Goal: Contribute content: Contribute content

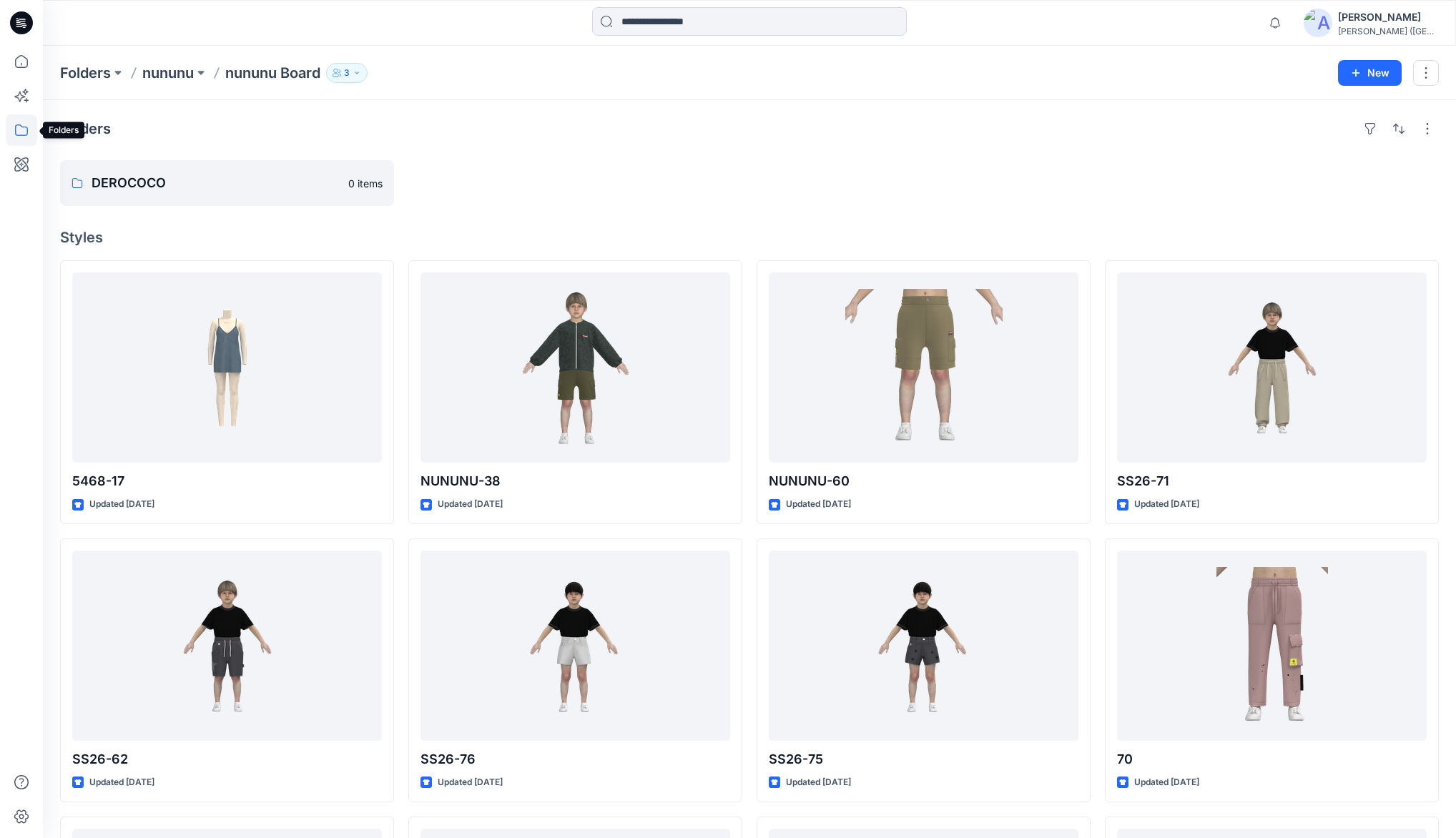
click at [17, 137] on icon at bounding box center [22, 131] width 32 height 32
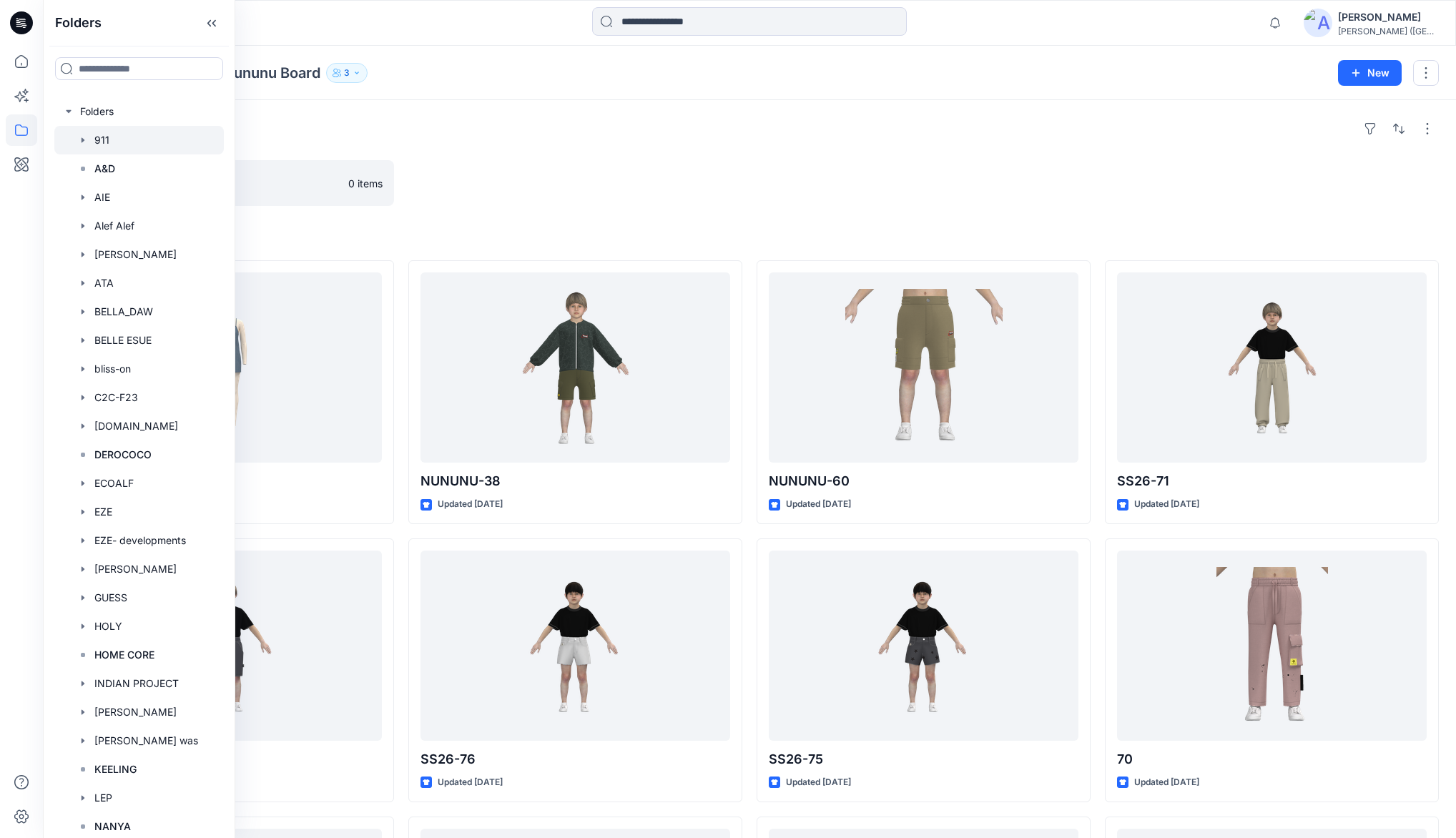
drag, startPoint x: 90, startPoint y: 65, endPoint x: 206, endPoint y: 147, distance: 142.1
click at [91, 65] on input at bounding box center [139, 69] width 168 height 23
type input "***"
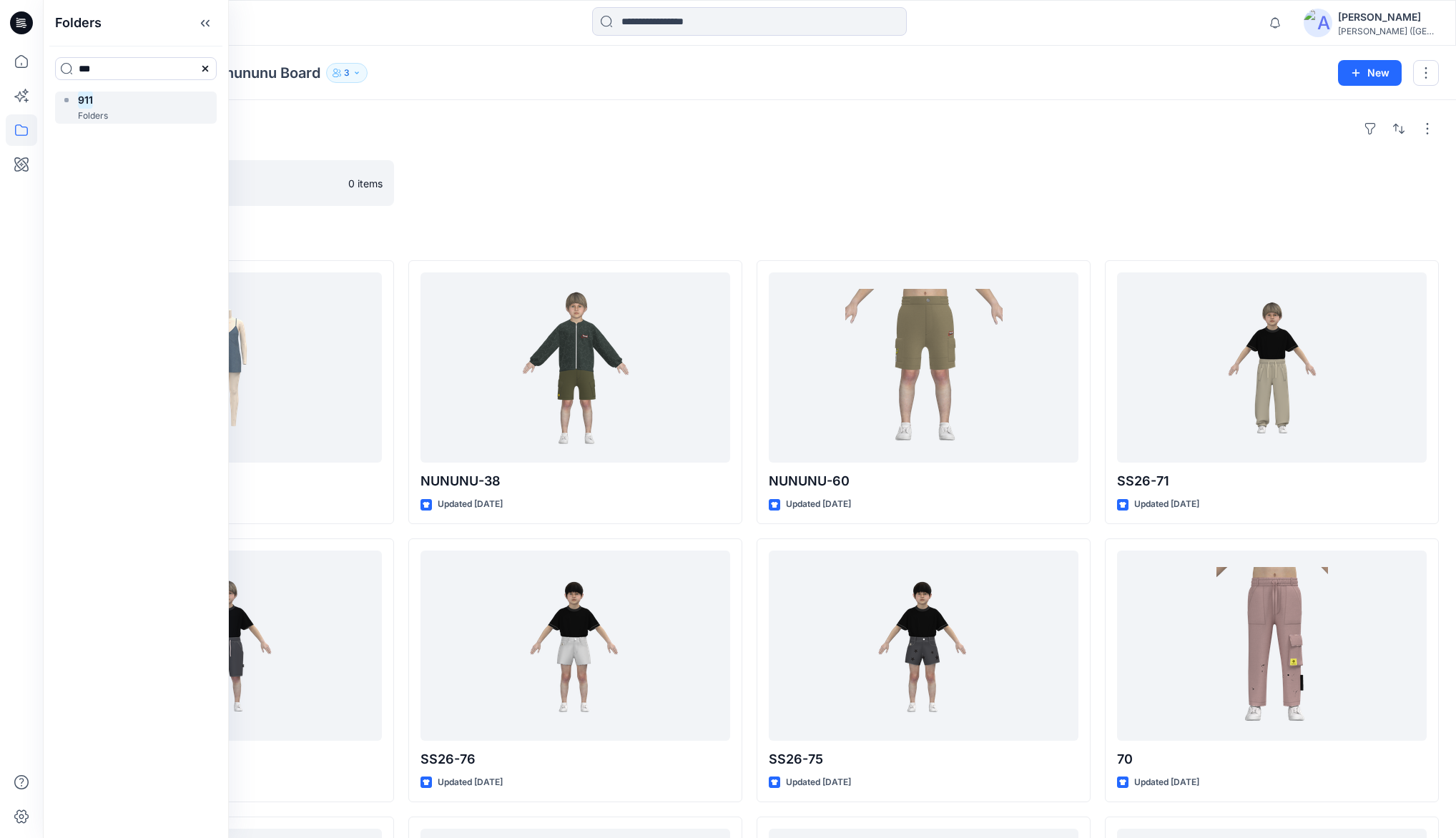
click at [85, 114] on p "Folders" at bounding box center [93, 116] width 30 height 15
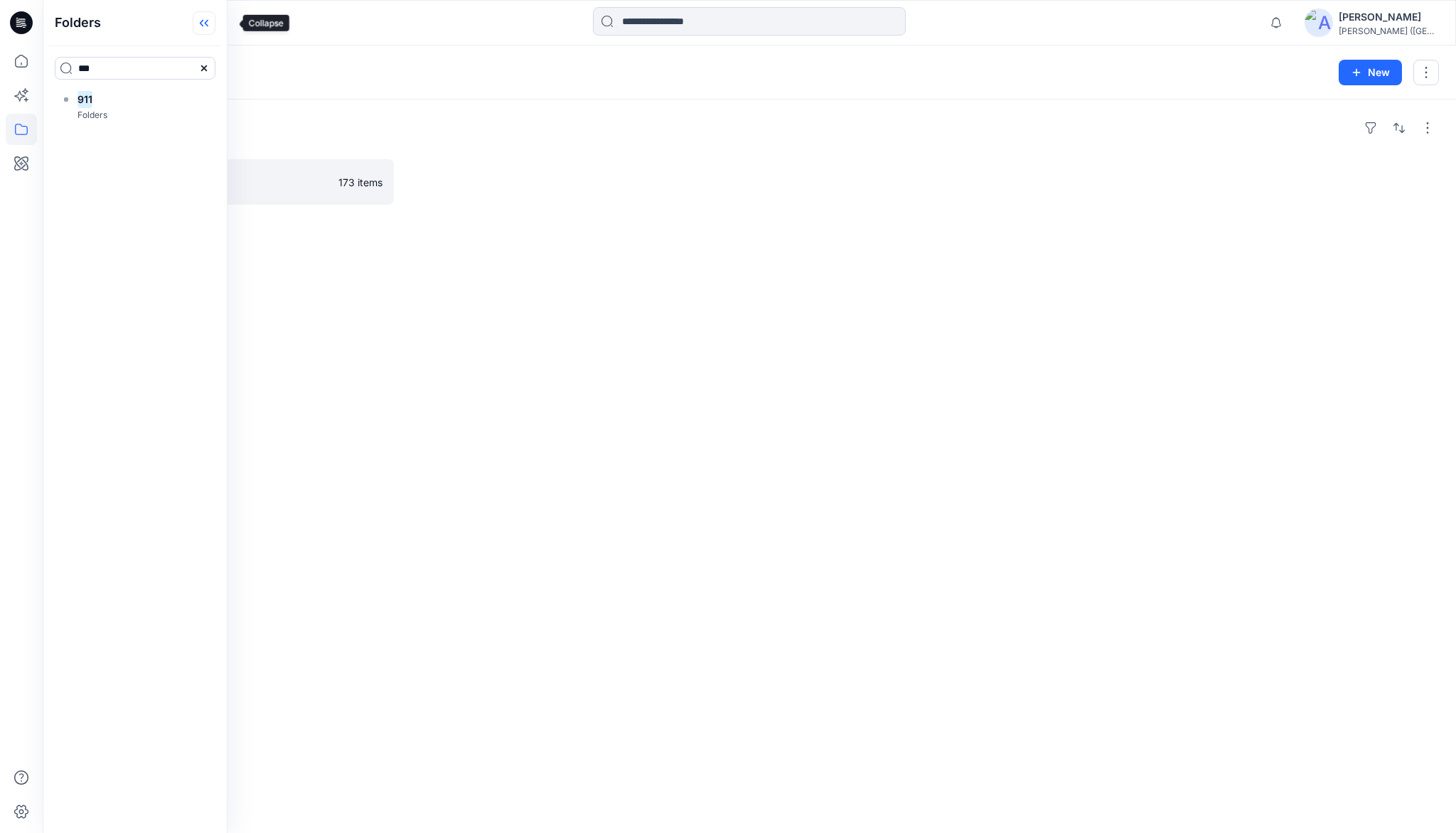
click at [216, 30] on icon at bounding box center [204, 22] width 22 height 23
click at [148, 170] on link "PAPER Board" at bounding box center [227, 182] width 334 height 46
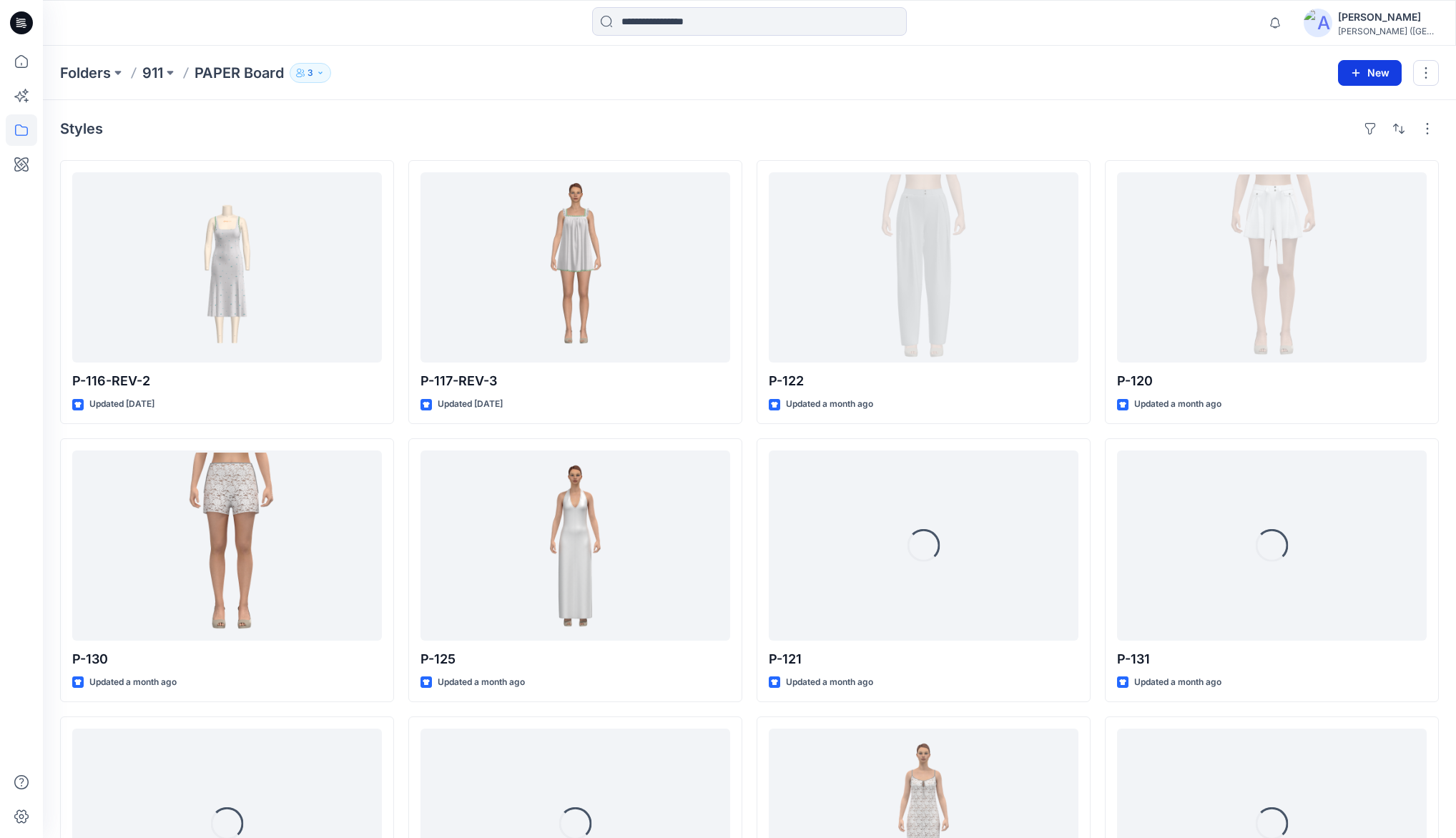
drag, startPoint x: 1370, startPoint y: 73, endPoint x: 1265, endPoint y: 115, distance: 113.1
click at [1368, 74] on button "New" at bounding box center [1371, 72] width 64 height 25
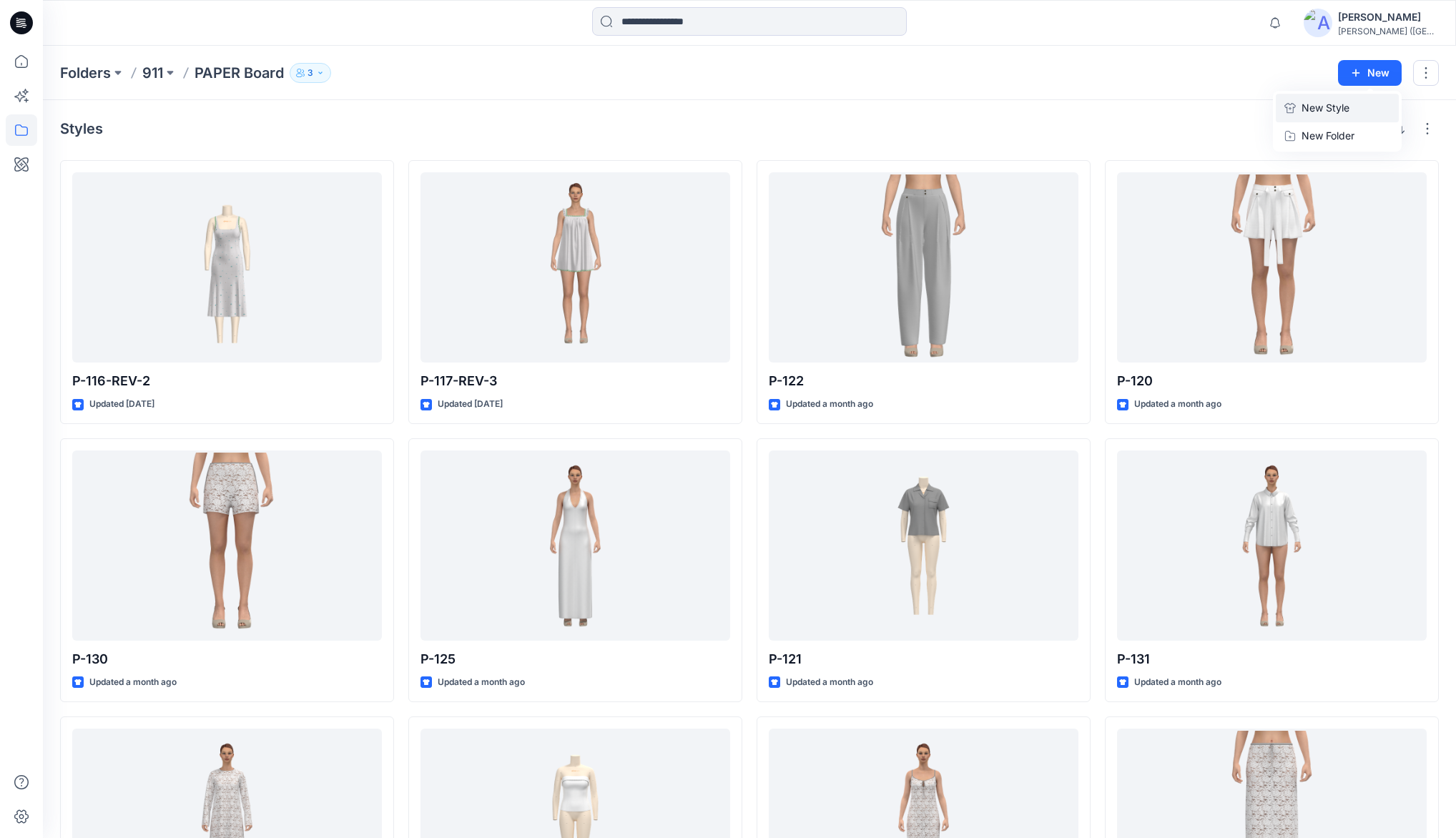
click at [1333, 109] on p "New Style" at bounding box center [1325, 108] width 48 height 17
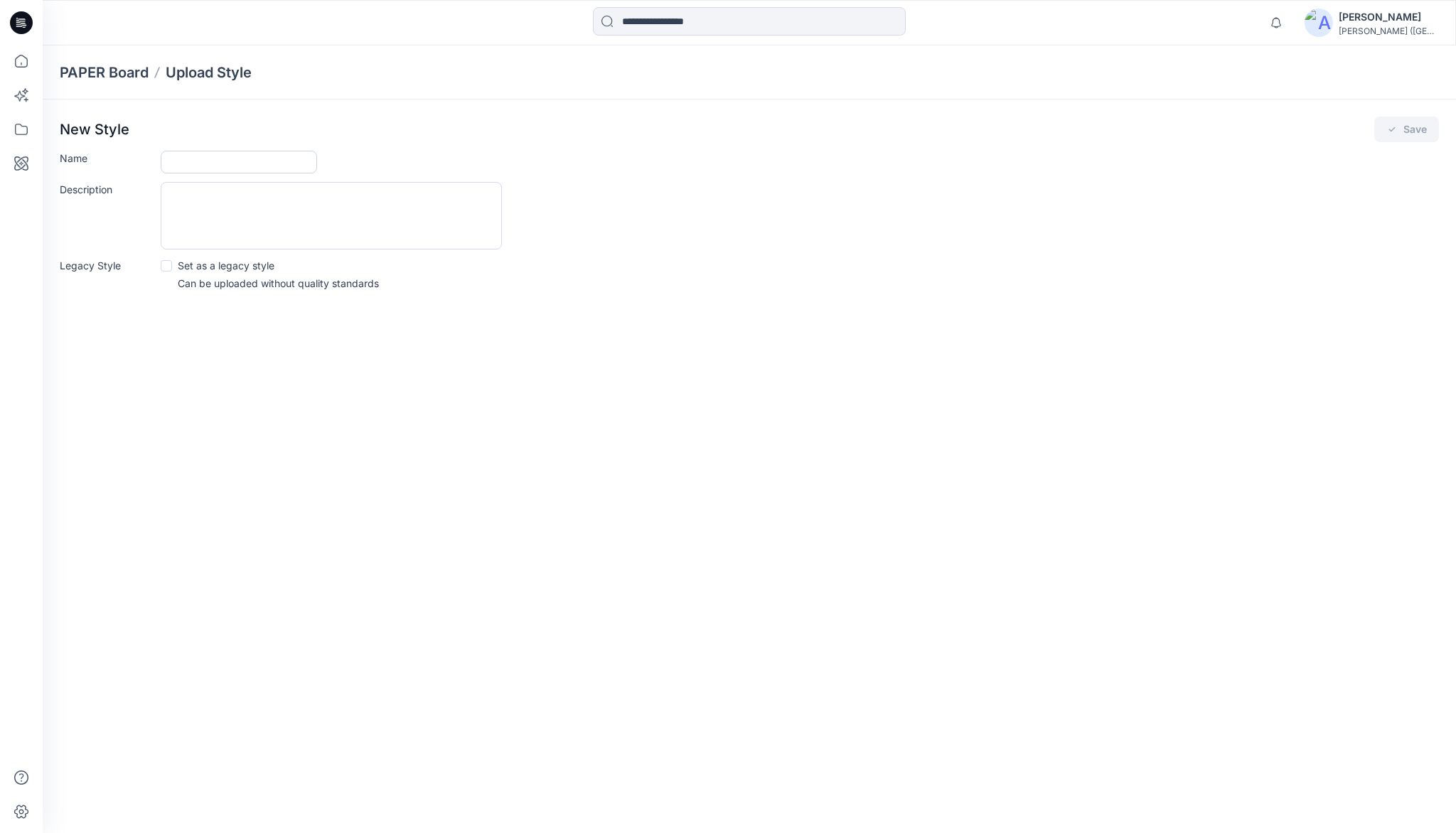
click at [206, 165] on input "Name" at bounding box center [239, 162] width 157 height 22
type input "**********"
click at [1421, 120] on button "Save" at bounding box center [1407, 129] width 64 height 25
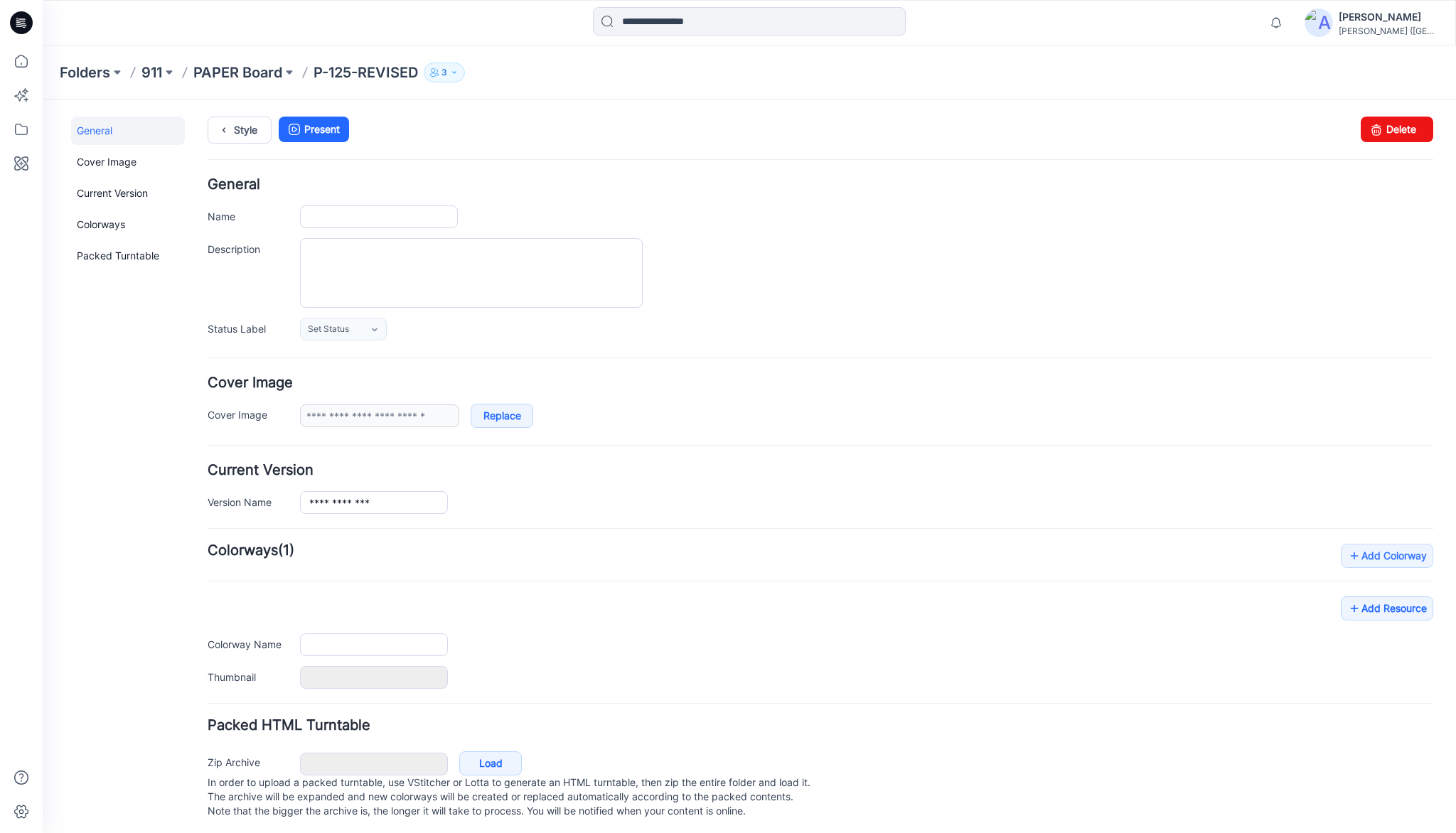
type input "**********"
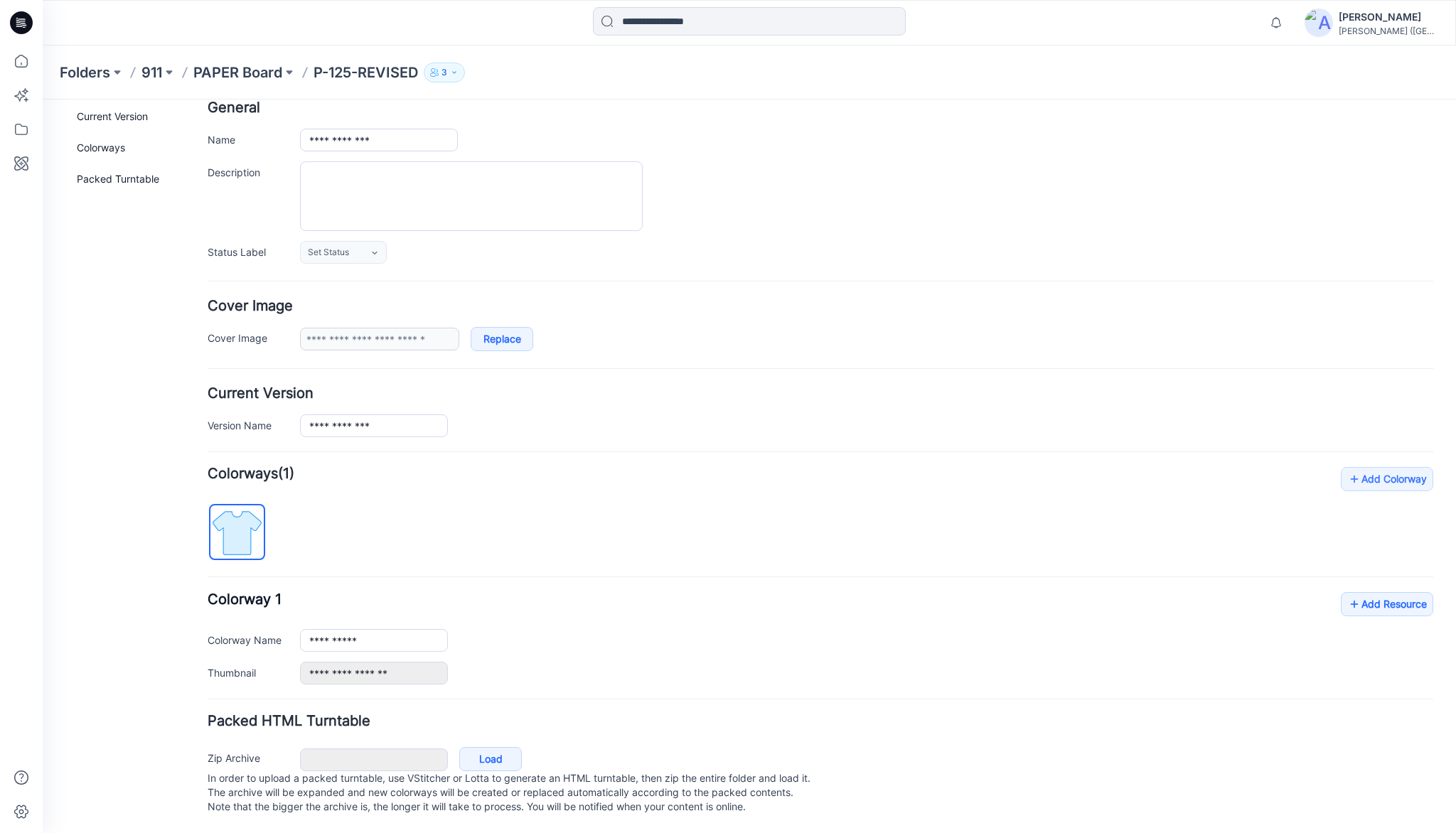
scroll to position [88, 0]
click at [1350, 593] on icon at bounding box center [1354, 604] width 14 height 22
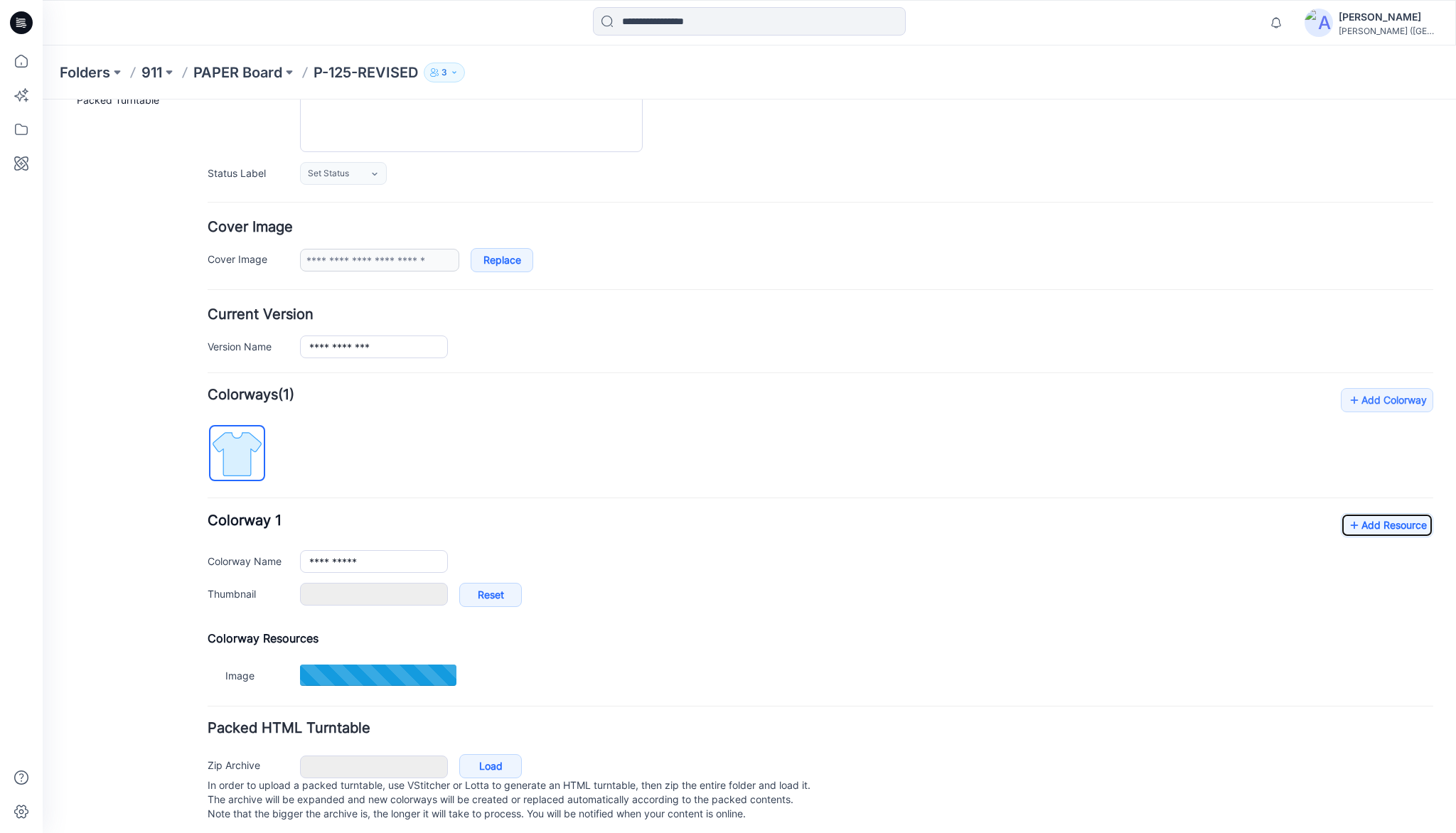
scroll to position [175, 0]
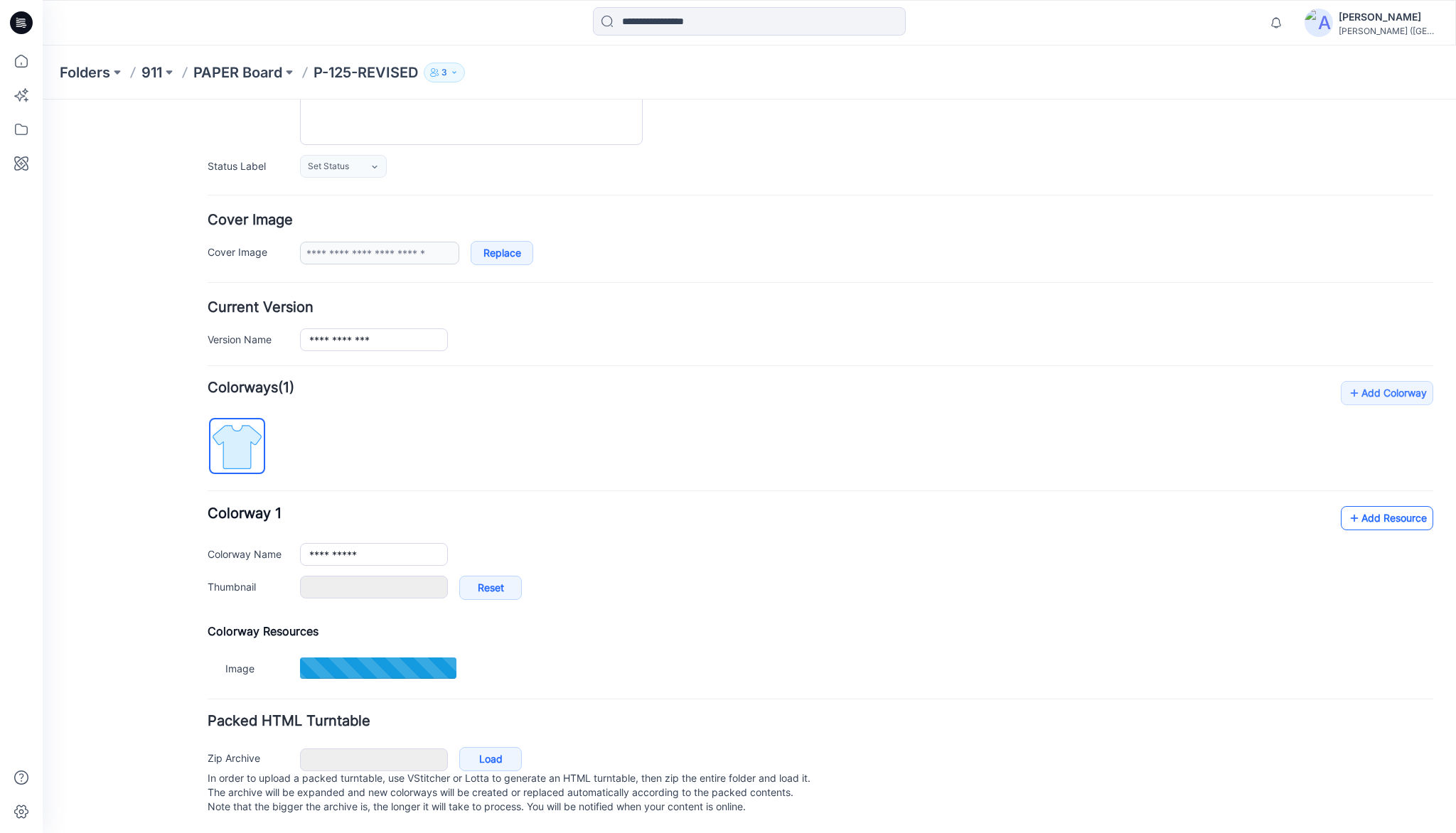
click at [1371, 511] on link "Add Resource" at bounding box center [1387, 518] width 92 height 24
type input "**********"
click at [1378, 505] on link "Add Resource" at bounding box center [1387, 517] width 92 height 24
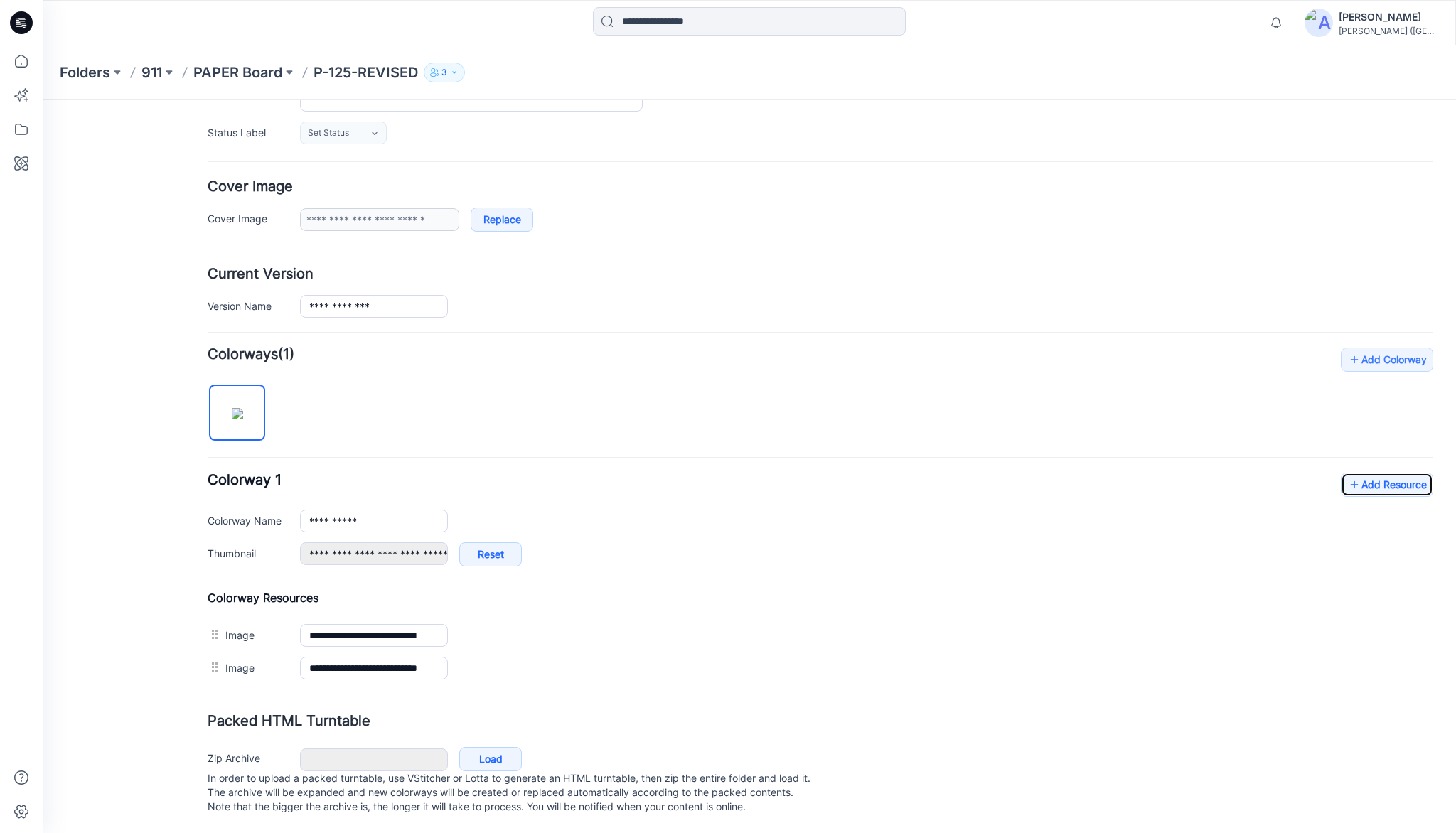
scroll to position [207, 0]
click at [1382, 473] on link "Add Resource" at bounding box center [1387, 485] width 92 height 24
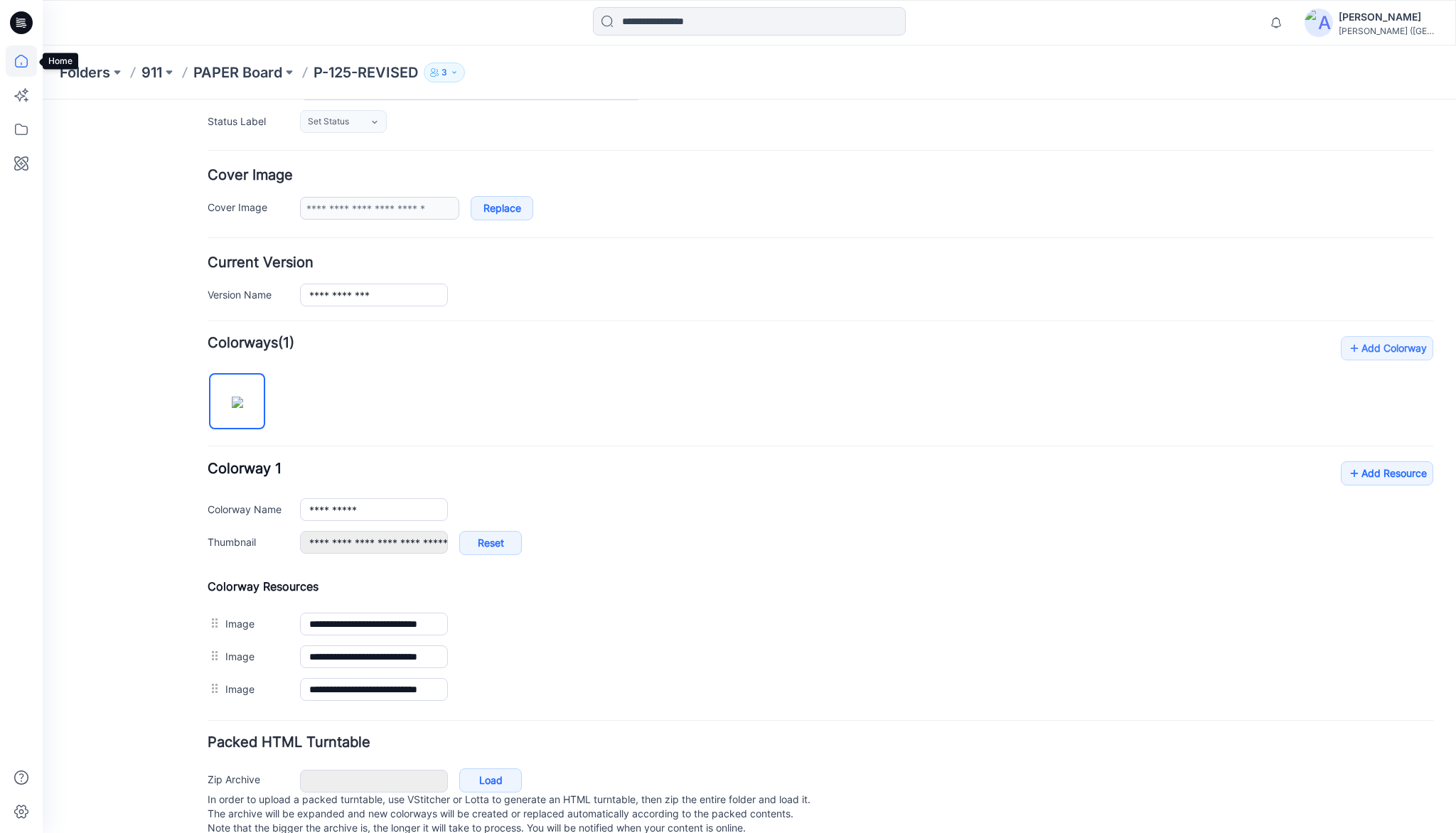
click at [23, 63] on icon at bounding box center [21, 62] width 32 height 32
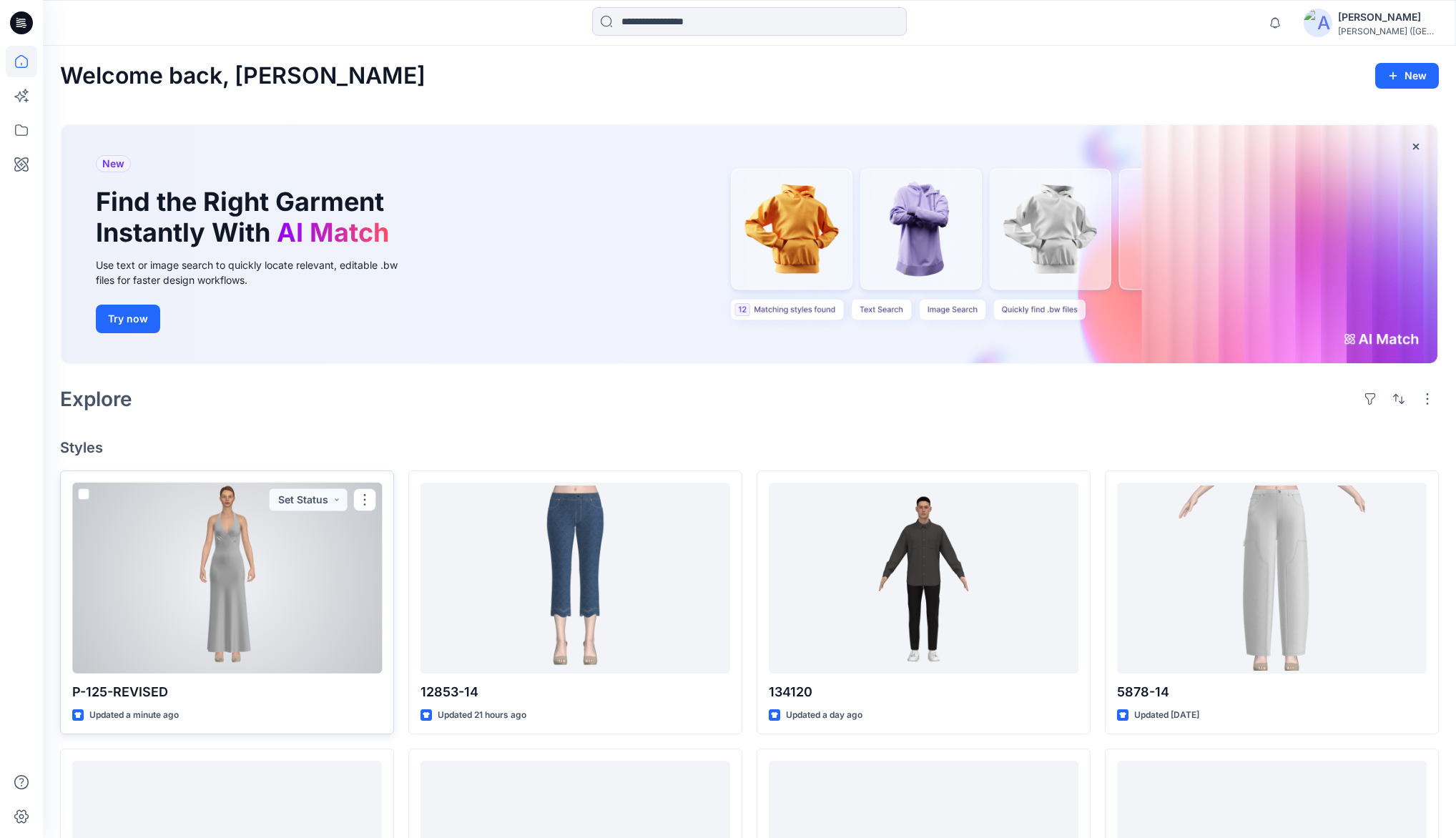
click at [280, 544] on div at bounding box center [227, 578] width 310 height 191
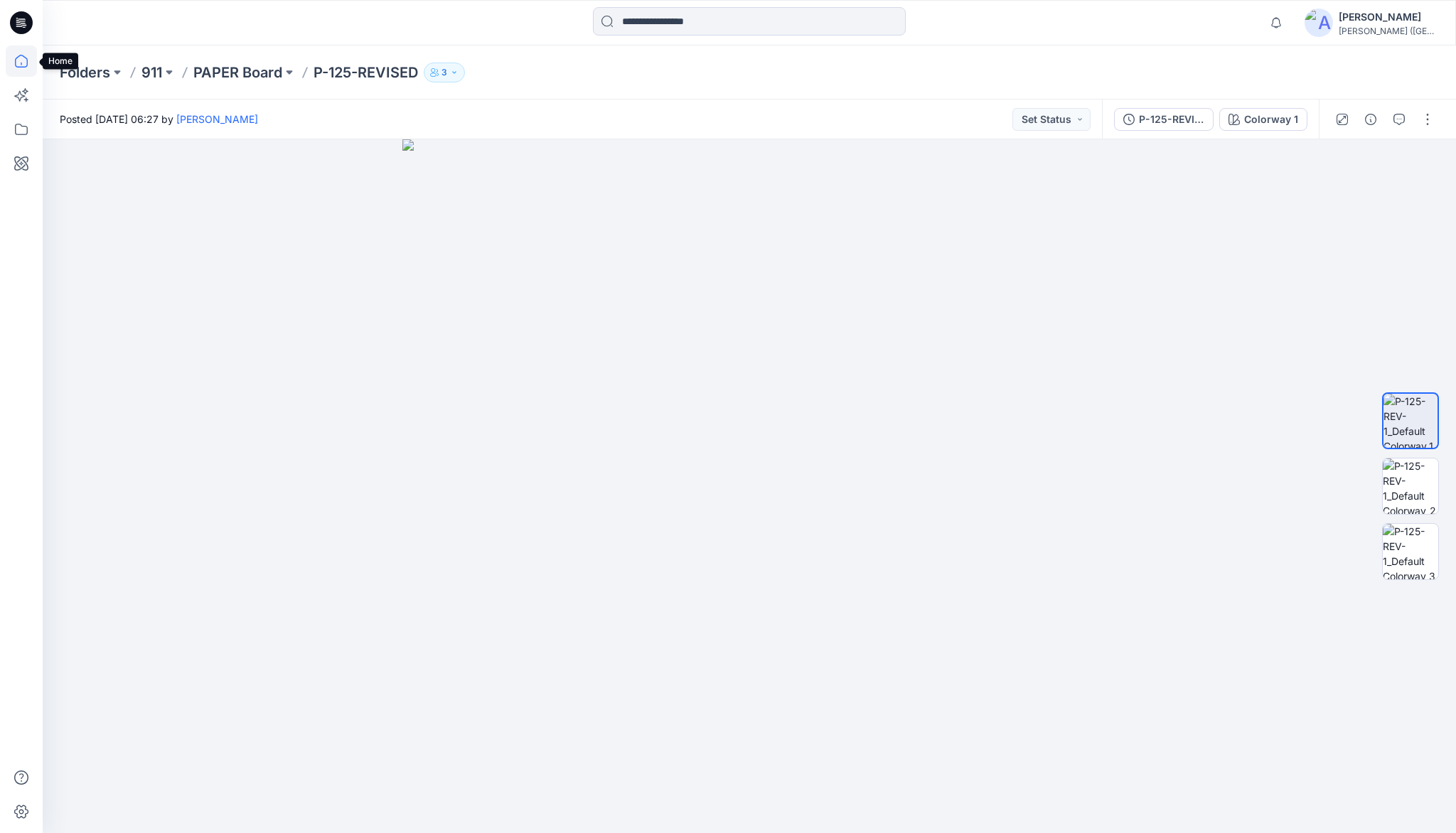
click at [21, 62] on icon at bounding box center [21, 62] width 32 height 32
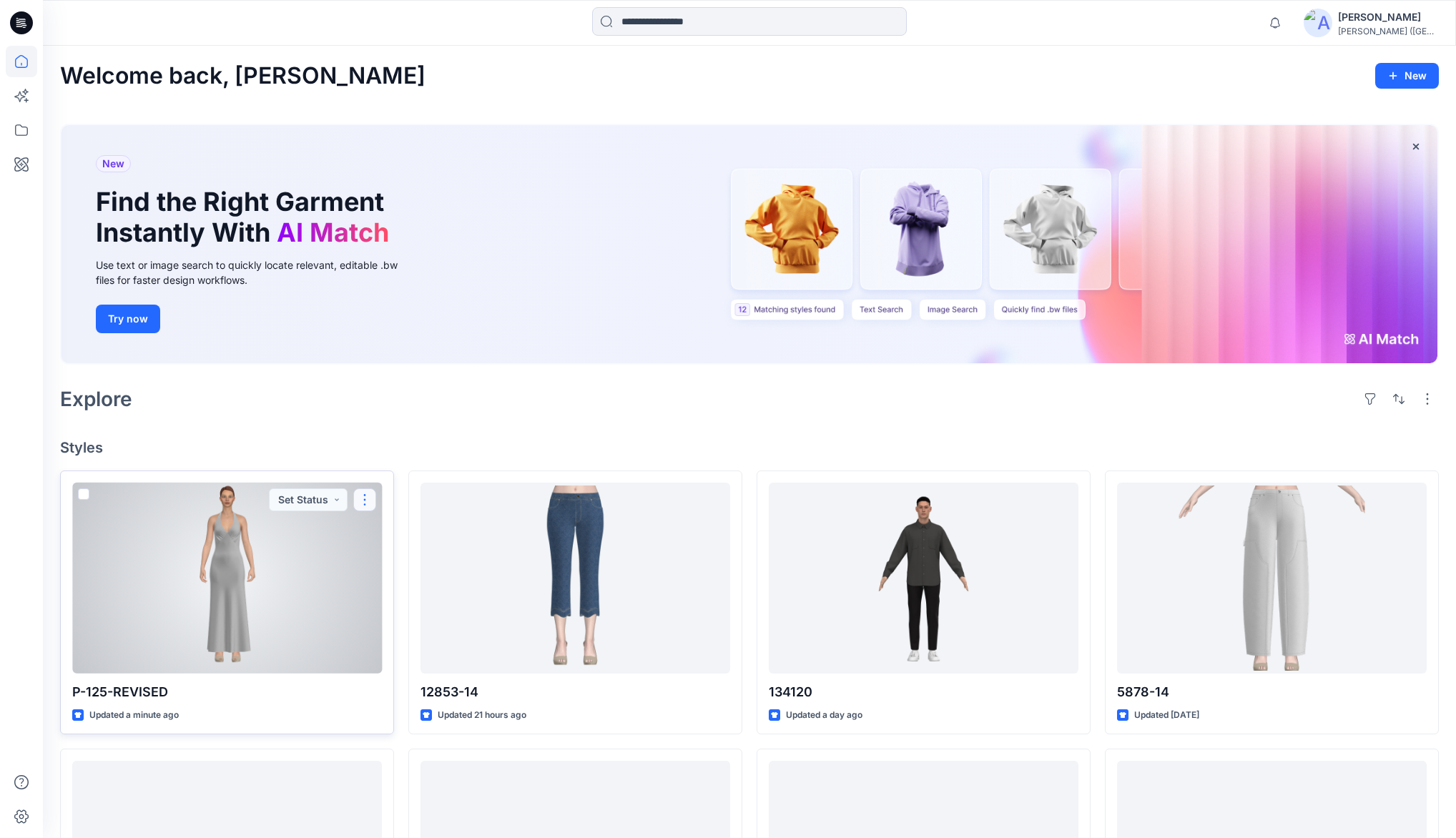
click at [364, 505] on button "button" at bounding box center [364, 500] width 23 height 23
click at [410, 613] on p "Duplicate to..." at bounding box center [414, 613] width 65 height 15
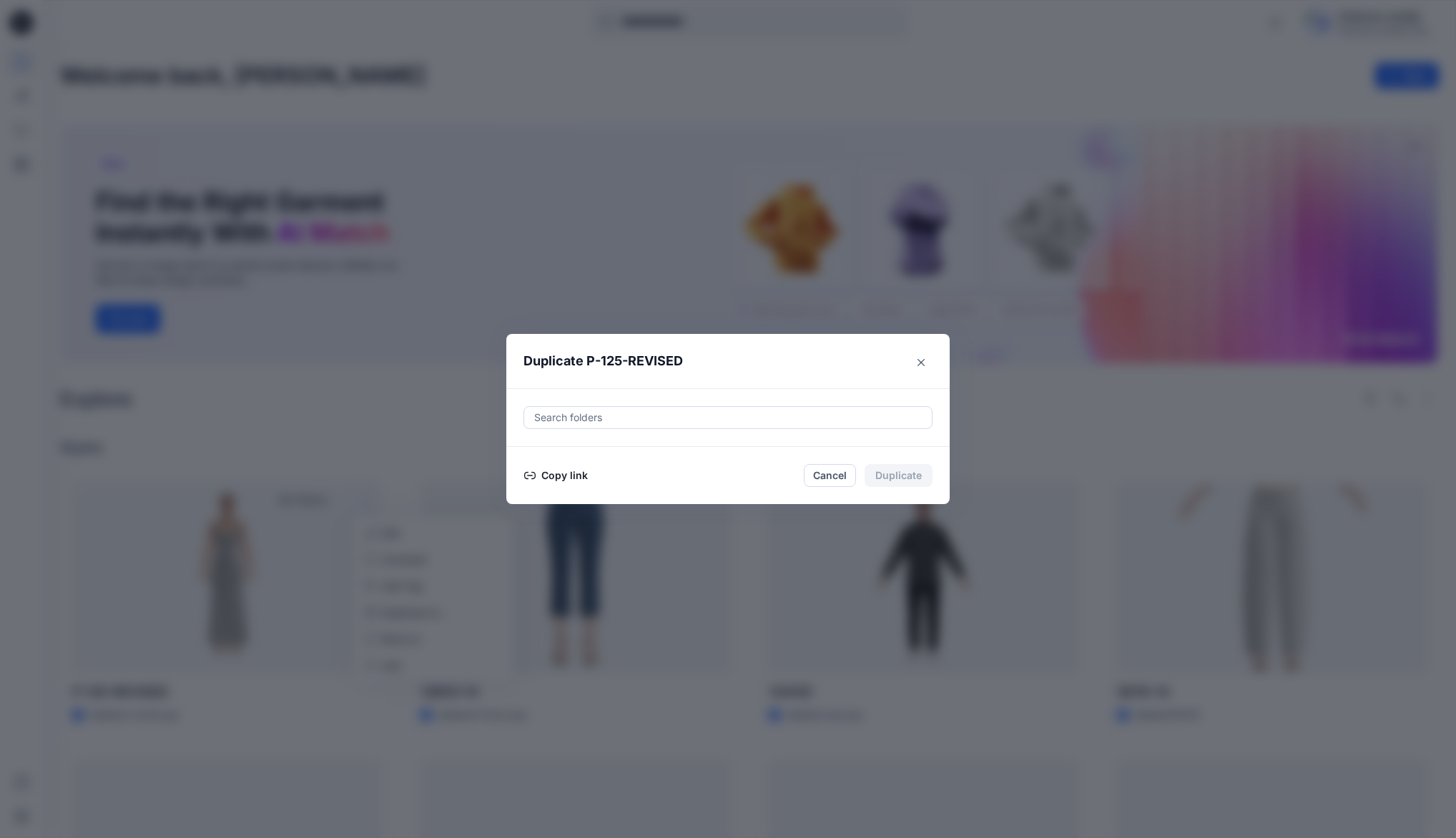
click at [567, 475] on button "Copy link" at bounding box center [555, 475] width 65 height 17
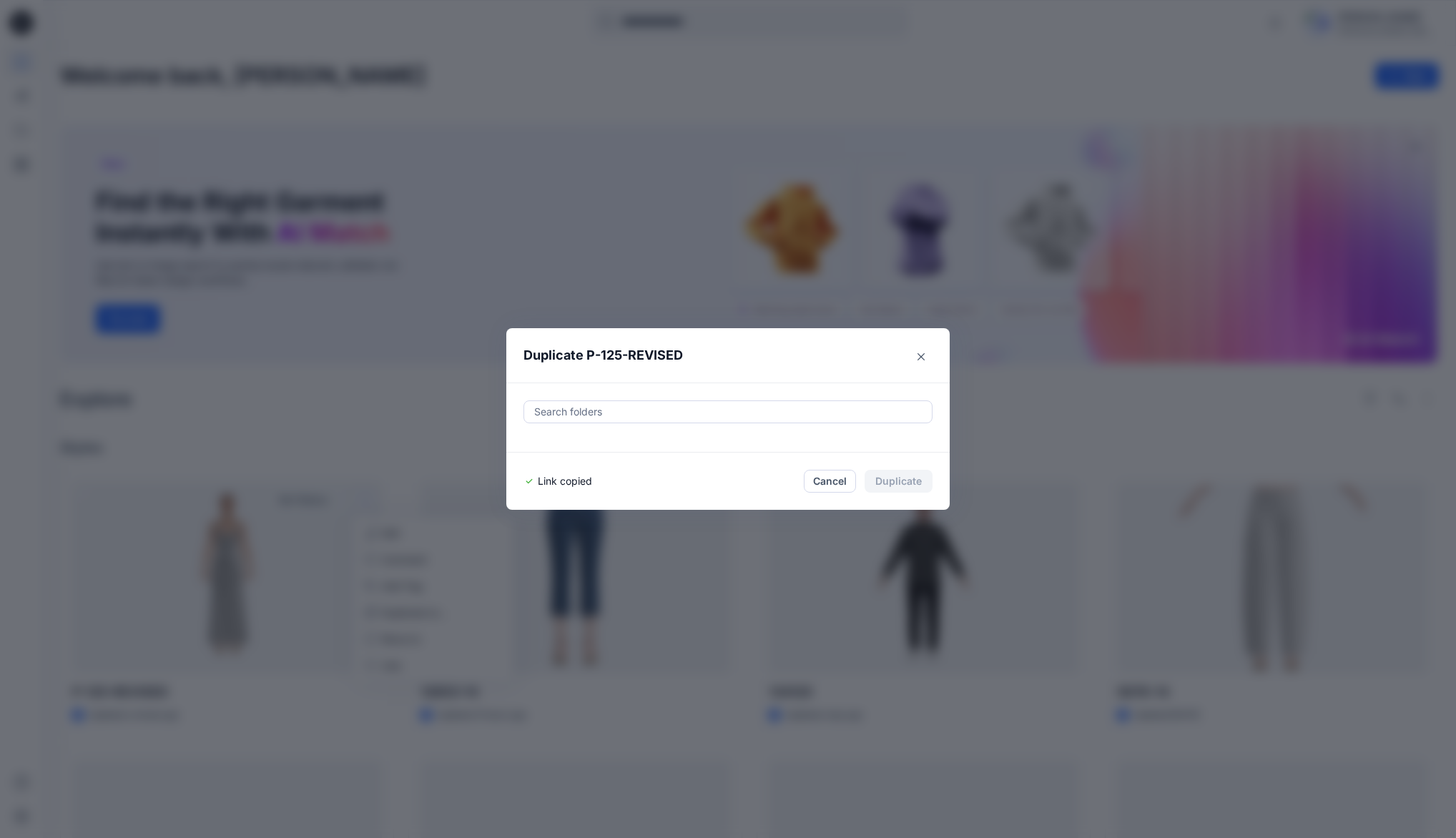
drag, startPoint x: 925, startPoint y: 355, endPoint x: 880, endPoint y: 366, distance: 46.3
click at [925, 355] on icon "Close" at bounding box center [922, 357] width 8 height 8
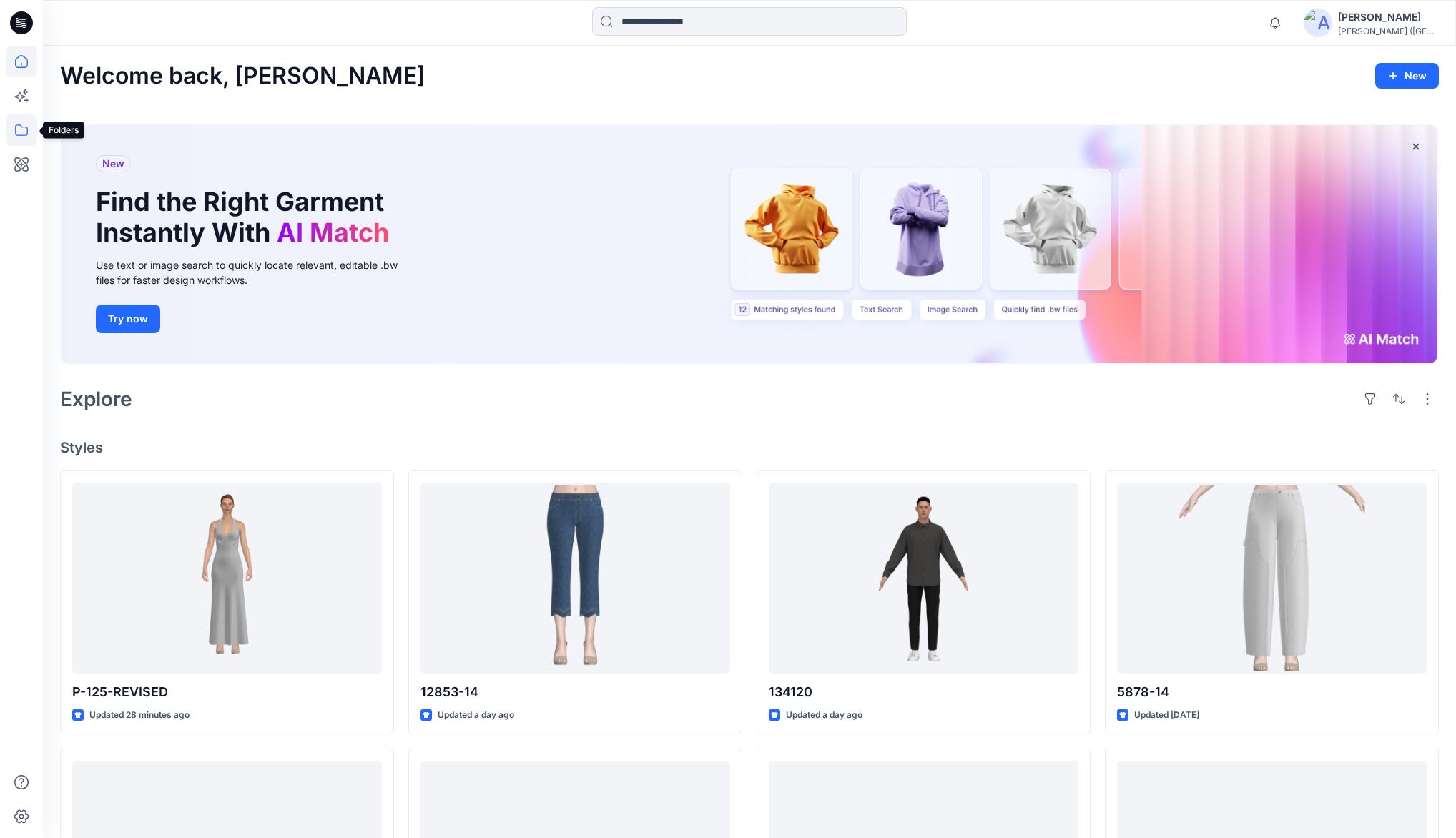
click at [25, 127] on icon at bounding box center [22, 130] width 13 height 11
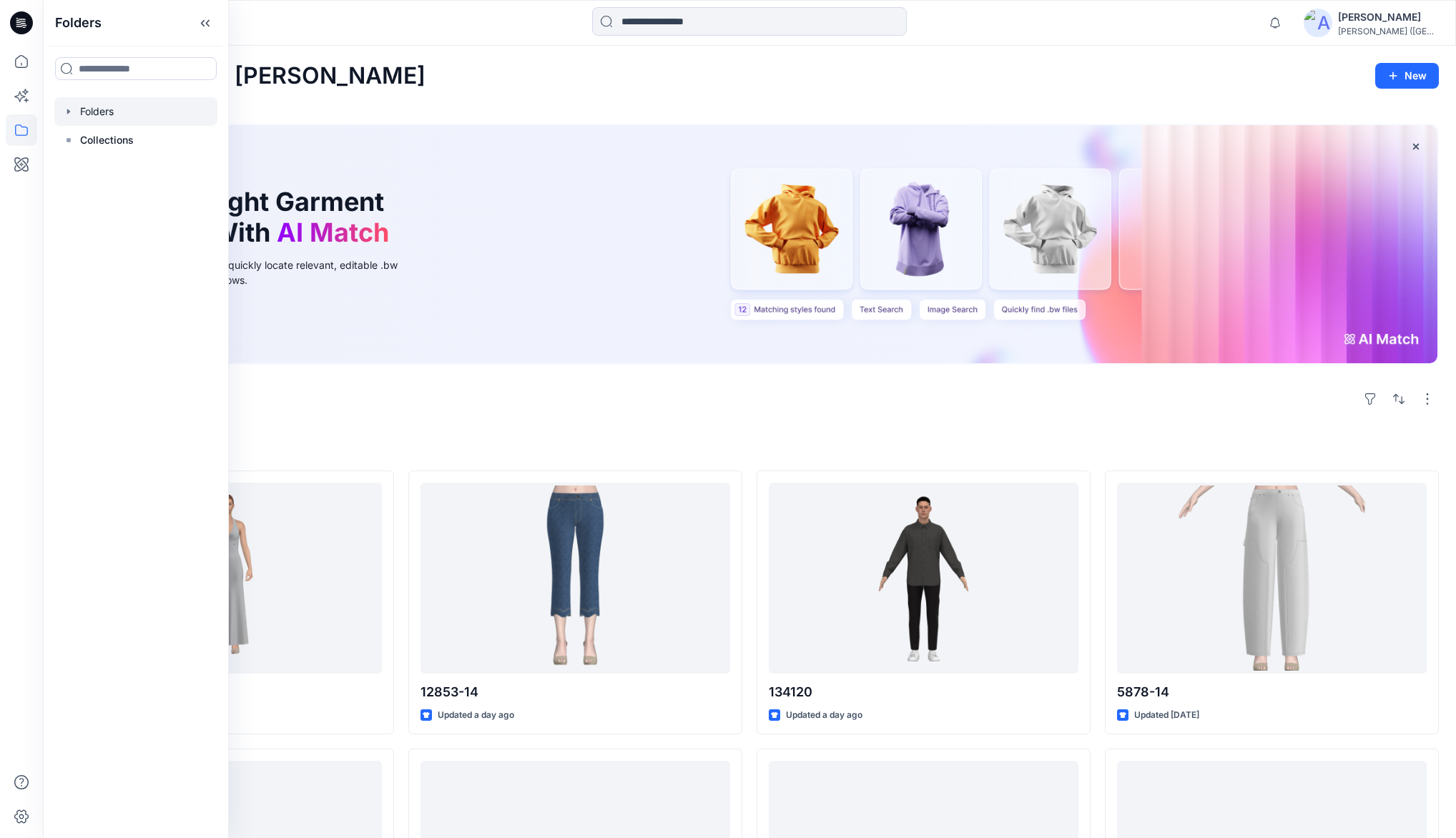
click at [118, 101] on div at bounding box center [136, 112] width 163 height 28
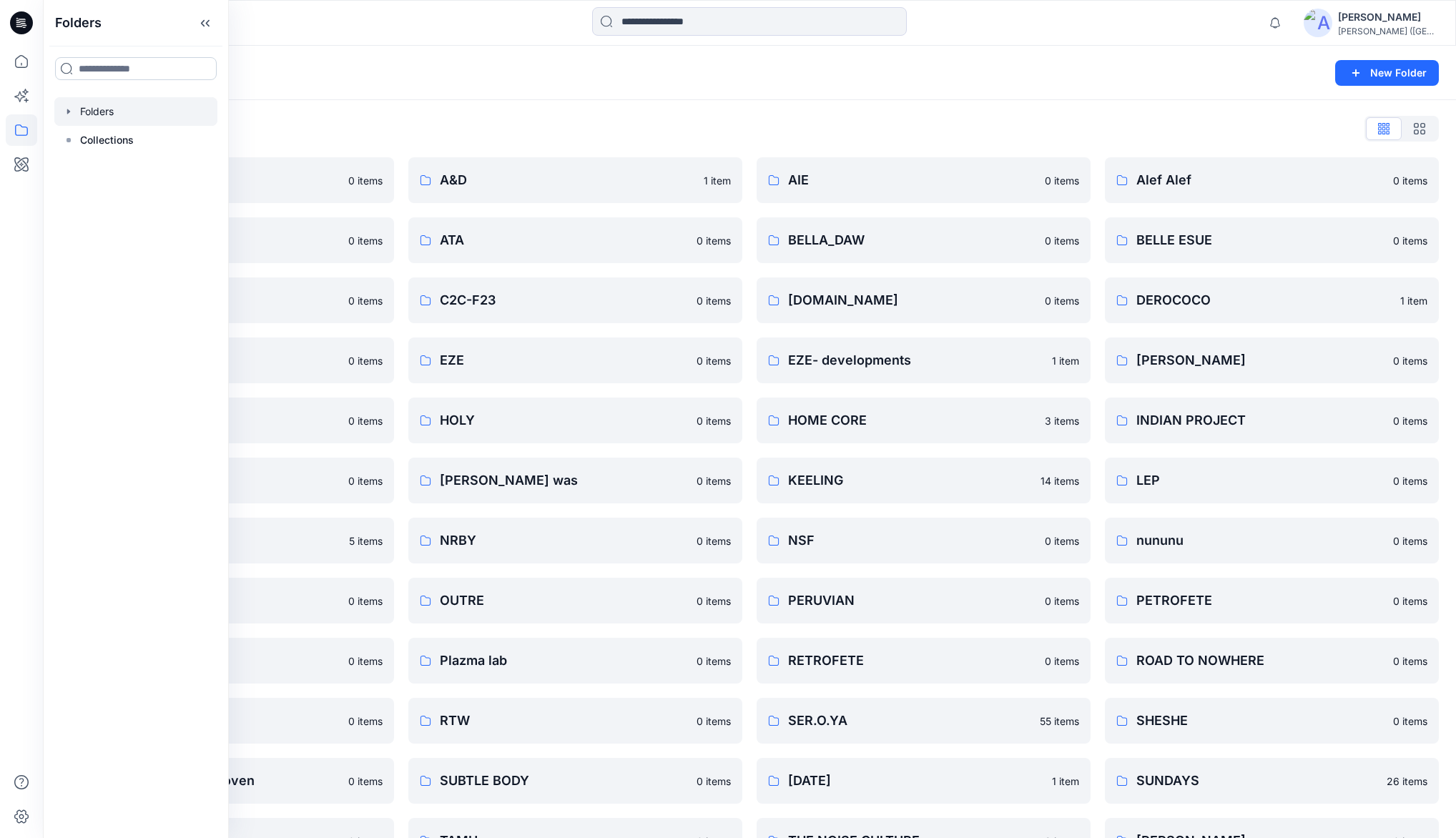
click at [161, 67] on input at bounding box center [136, 69] width 162 height 23
type input "****"
click at [99, 148] on p "Folders" at bounding box center [93, 151] width 30 height 15
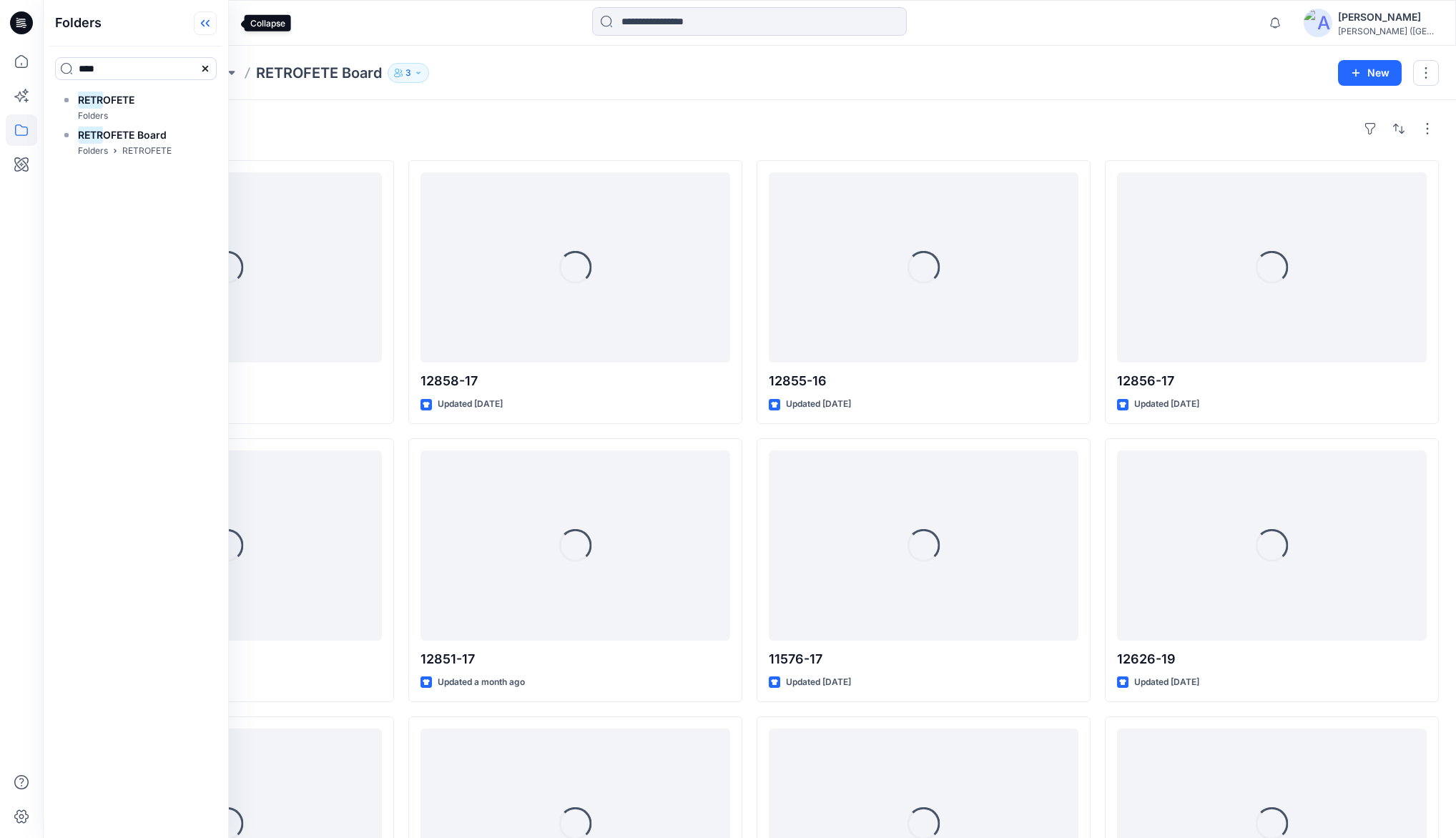
click at [217, 23] on icon at bounding box center [205, 23] width 23 height 23
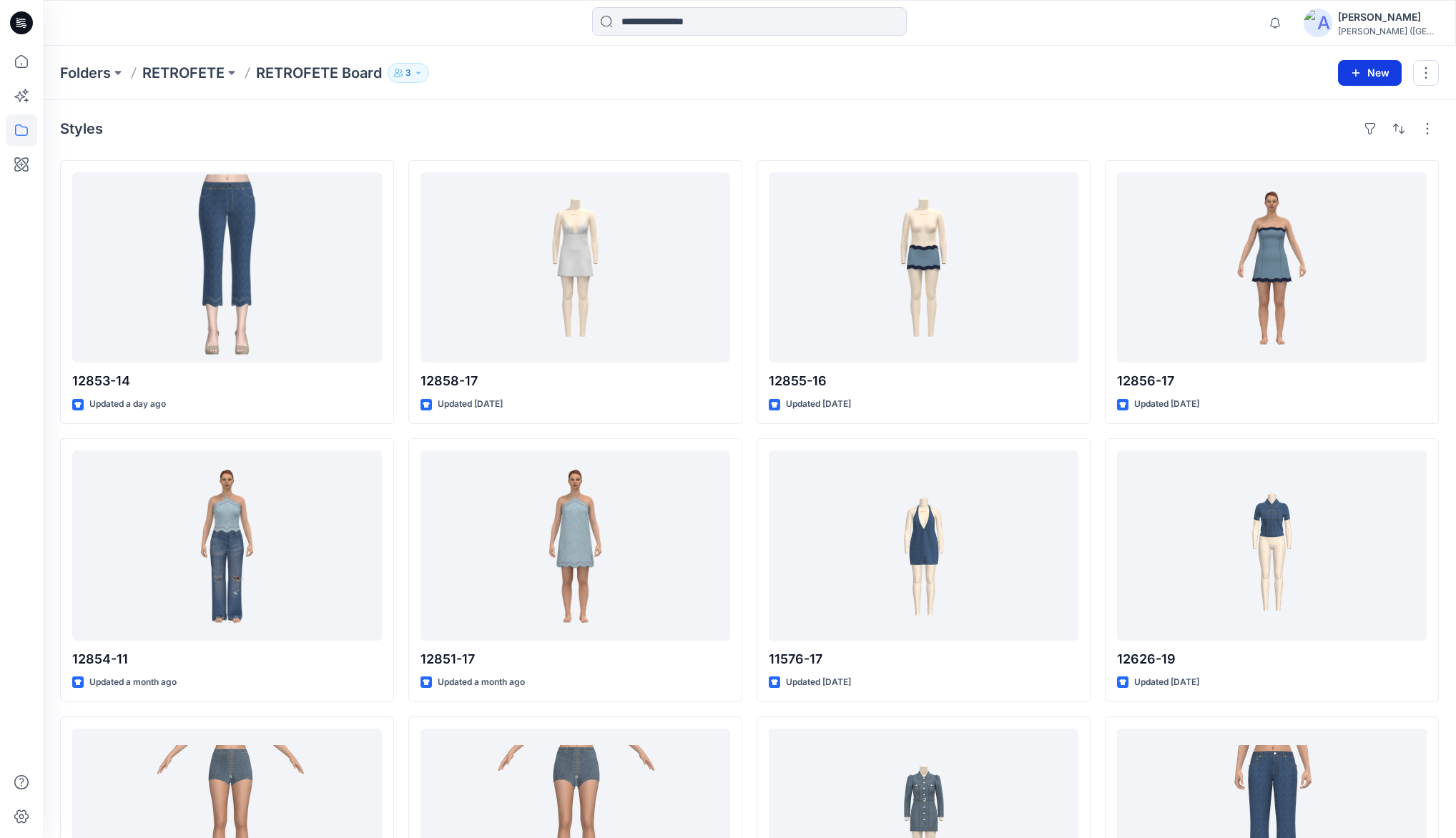
drag, startPoint x: 1376, startPoint y: 71, endPoint x: 1366, endPoint y: 77, distance: 11.7
click at [1377, 71] on button "New" at bounding box center [1371, 72] width 64 height 25
click at [1330, 111] on p "New Style" at bounding box center [1325, 108] width 48 height 17
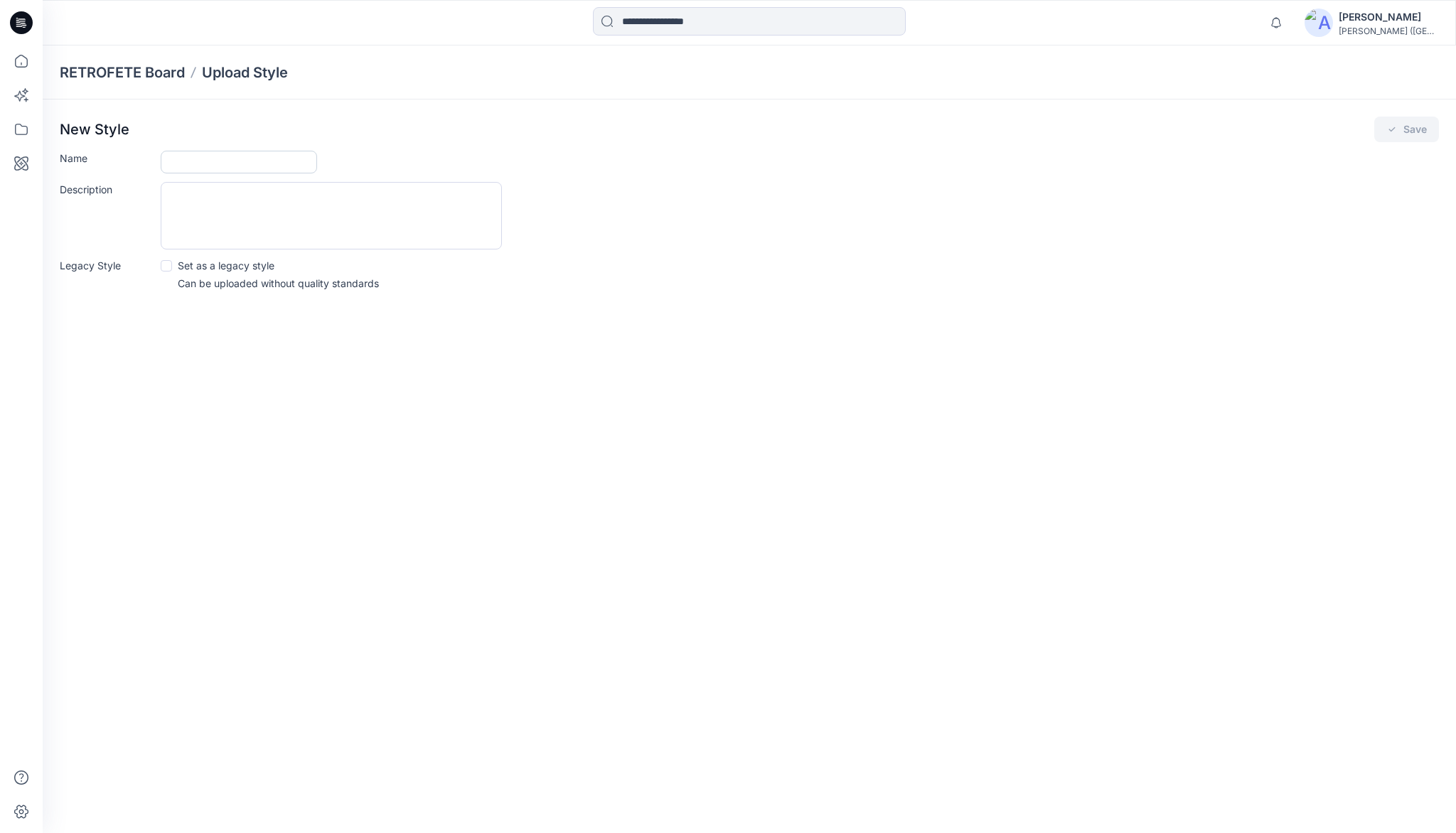
click at [261, 162] on input "Name" at bounding box center [239, 162] width 157 height 22
type input "********"
click at [1421, 128] on button "Save" at bounding box center [1407, 129] width 64 height 25
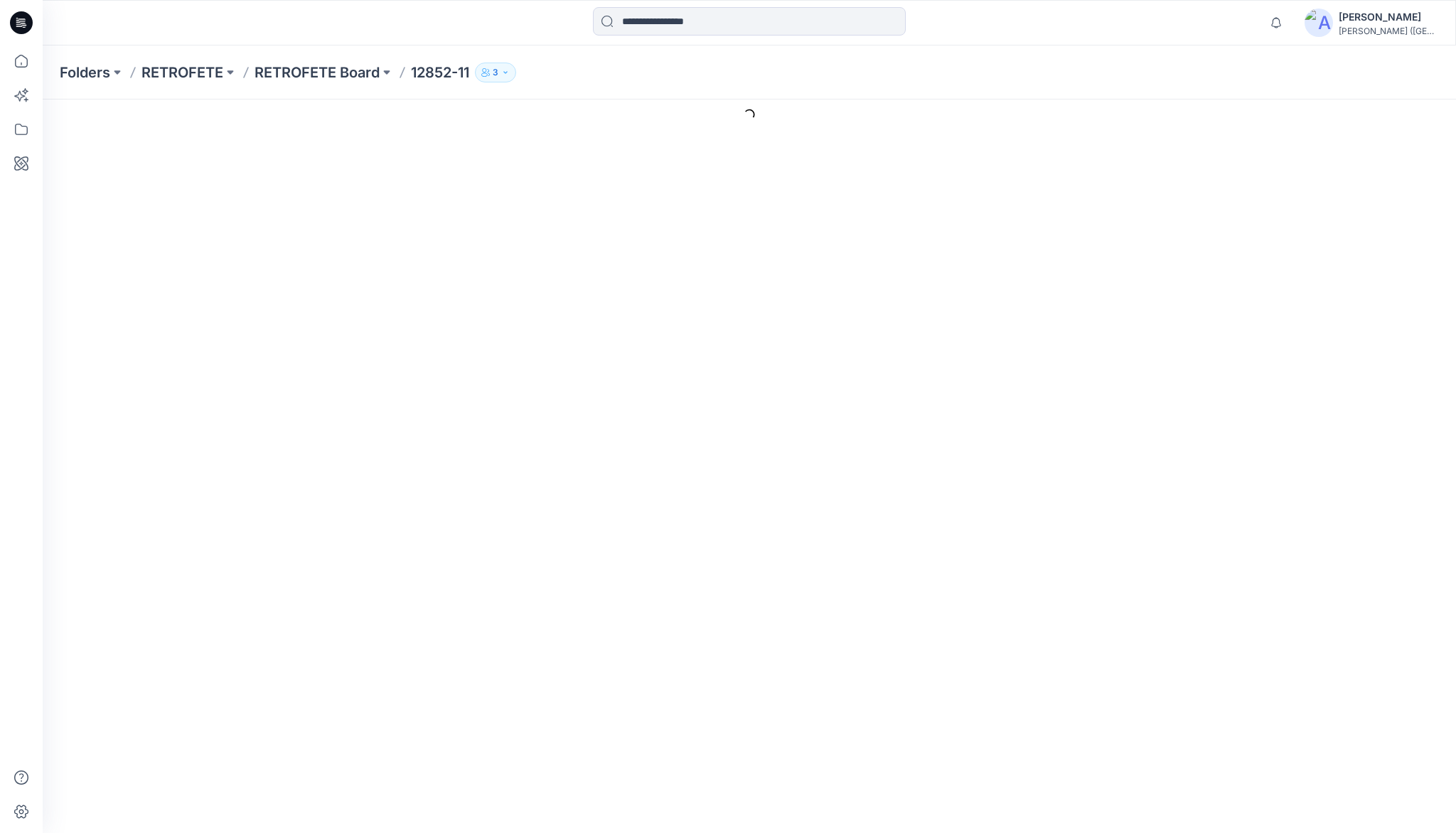
scroll to position [15, 0]
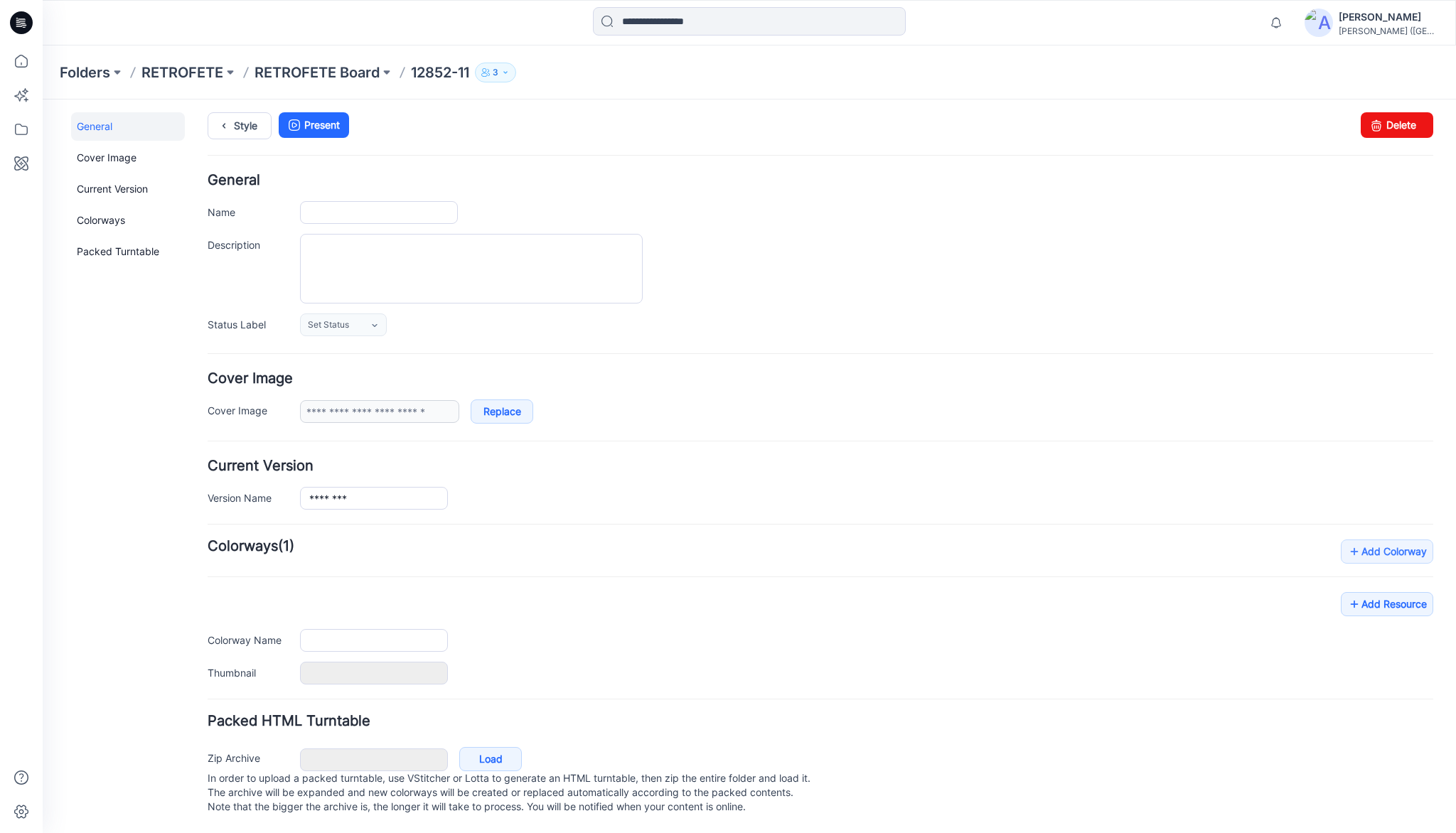
type input "********"
type input "**********"
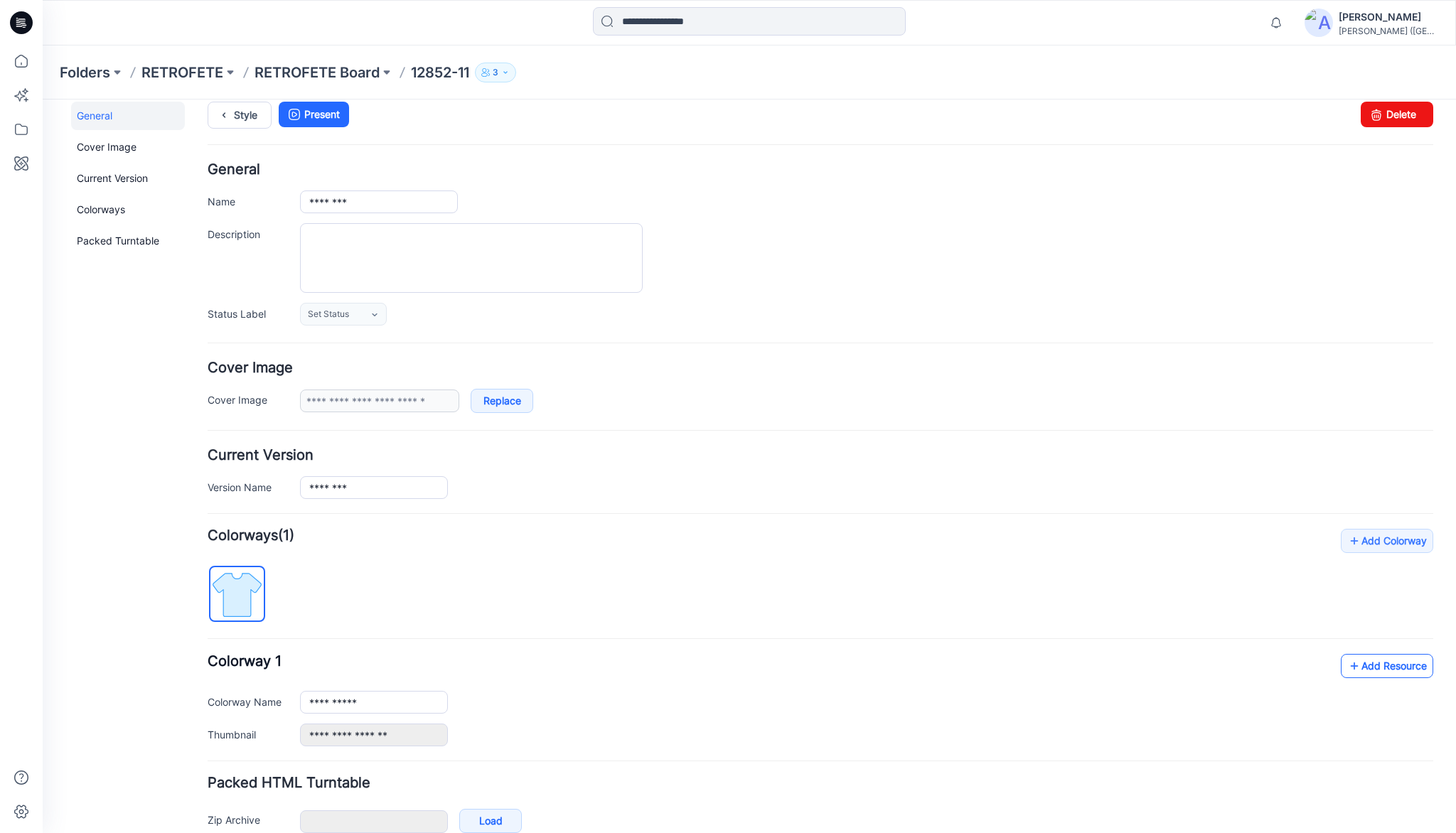
click at [1358, 661] on link "Add Resource" at bounding box center [1387, 667] width 92 height 24
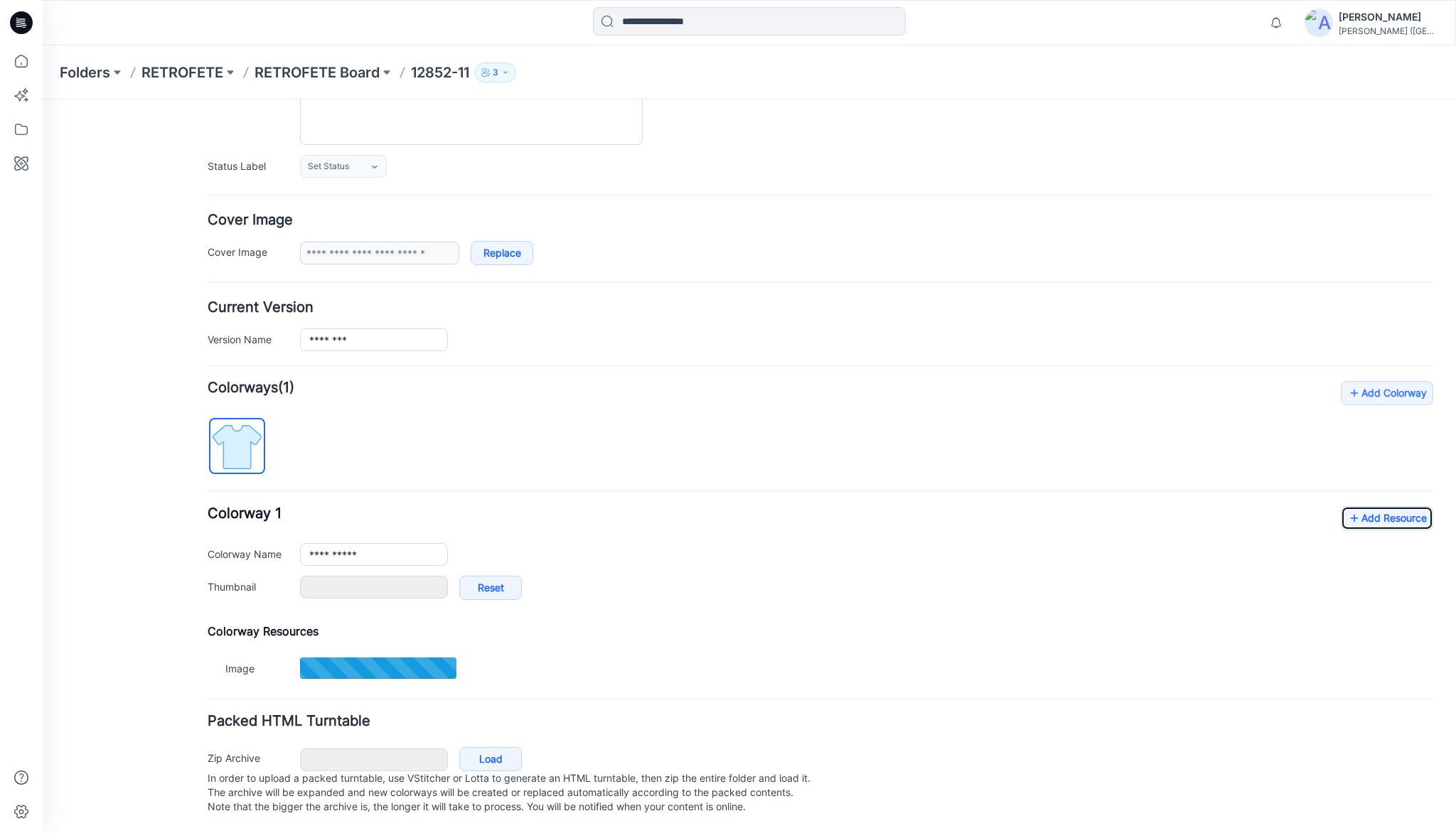
scroll to position [175, 0]
click at [1399, 506] on link "Add Resource" at bounding box center [1387, 518] width 92 height 24
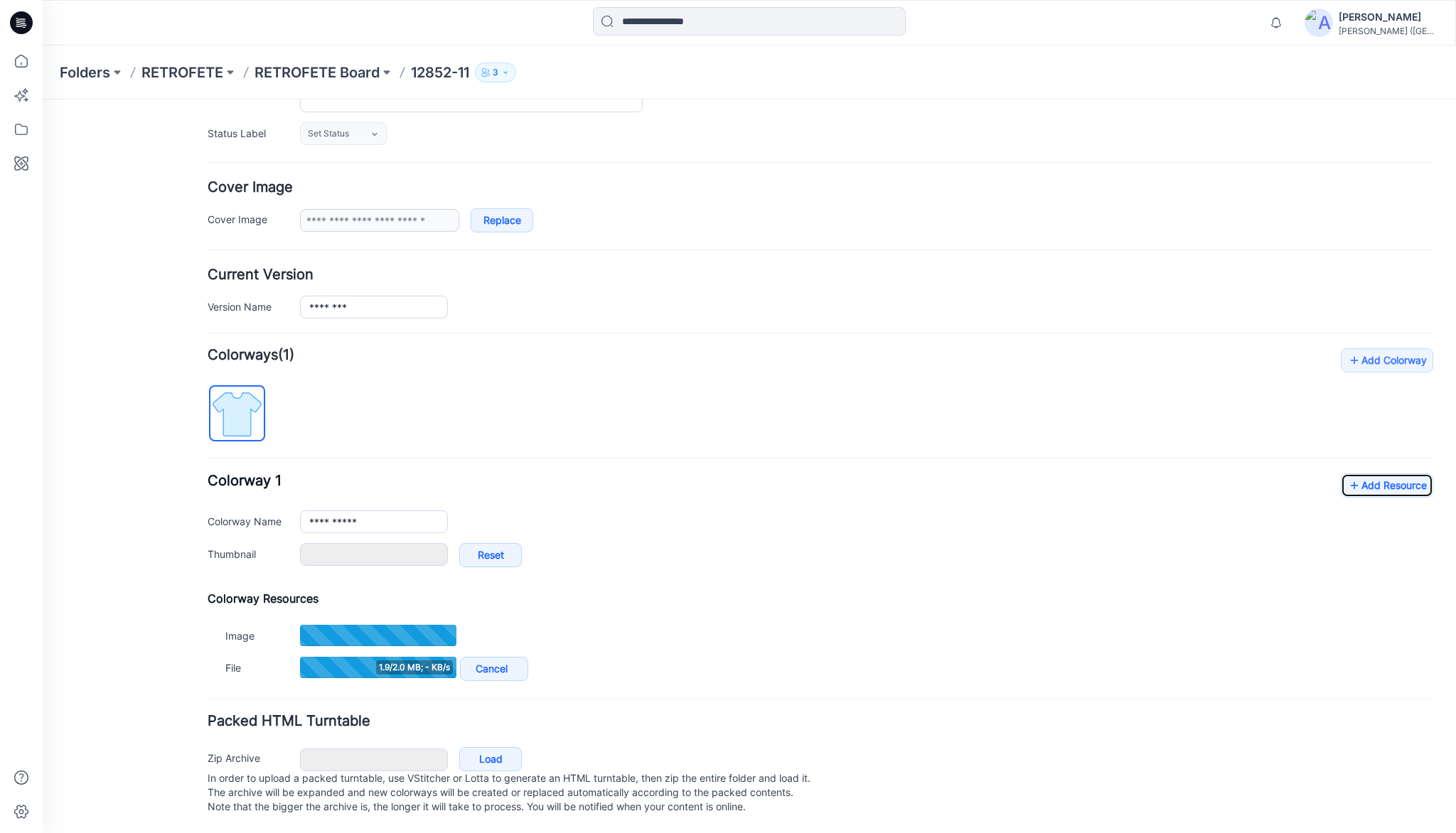
type input "*****"
click at [1390, 473] on link "Add Resource" at bounding box center [1387, 486] width 92 height 24
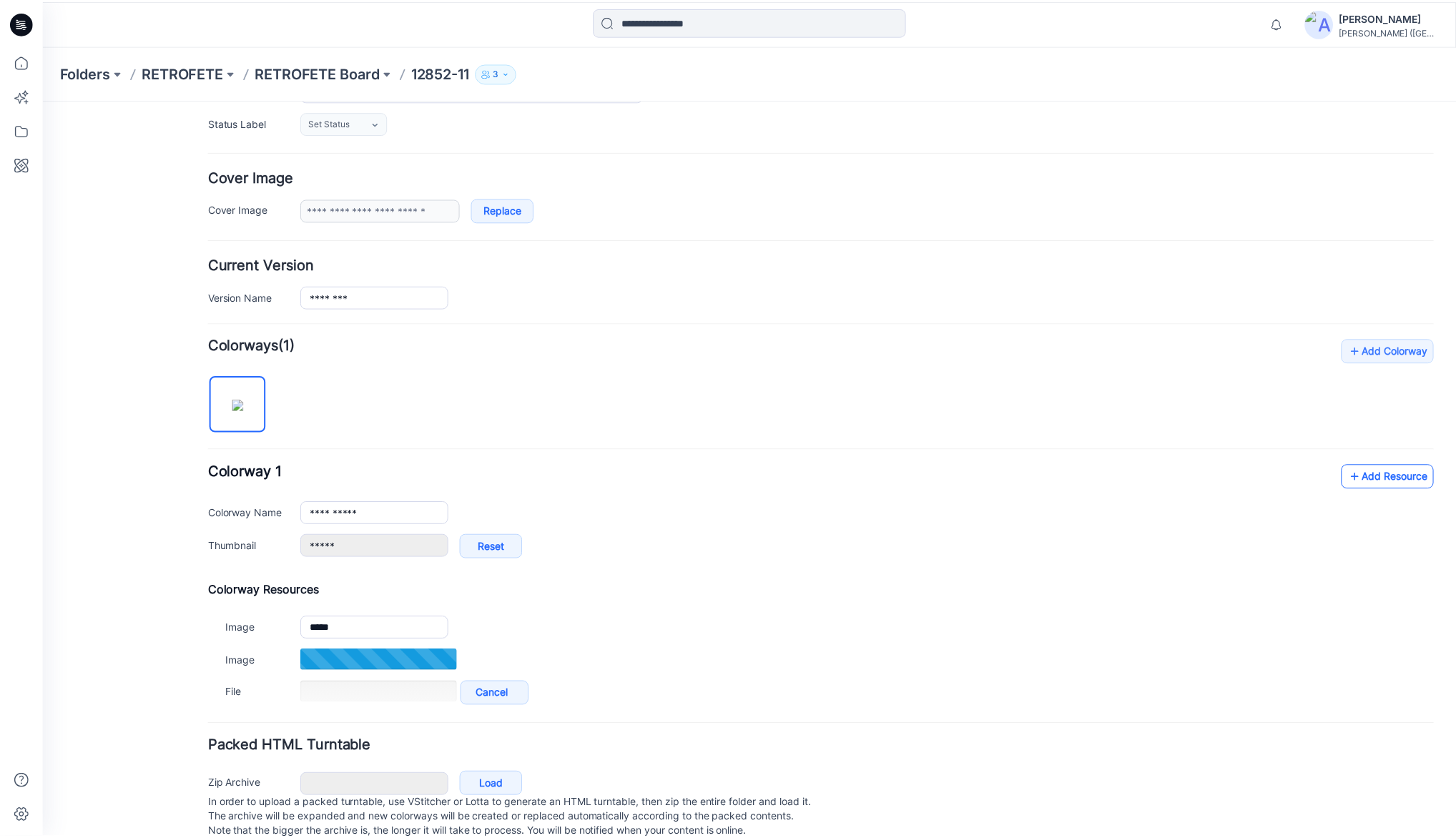
scroll to position [209, 0]
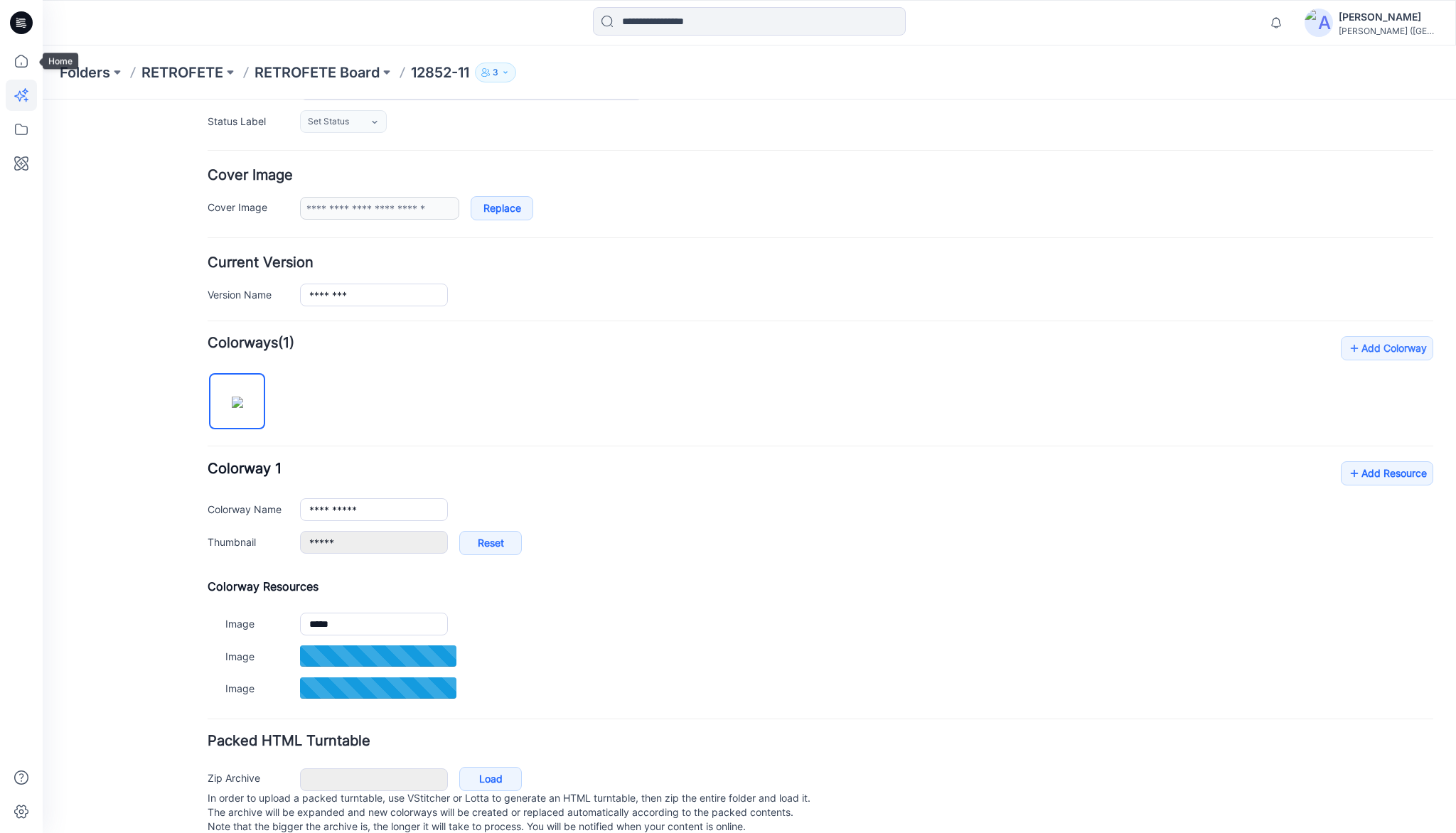
click at [17, 64] on icon at bounding box center [21, 62] width 32 height 32
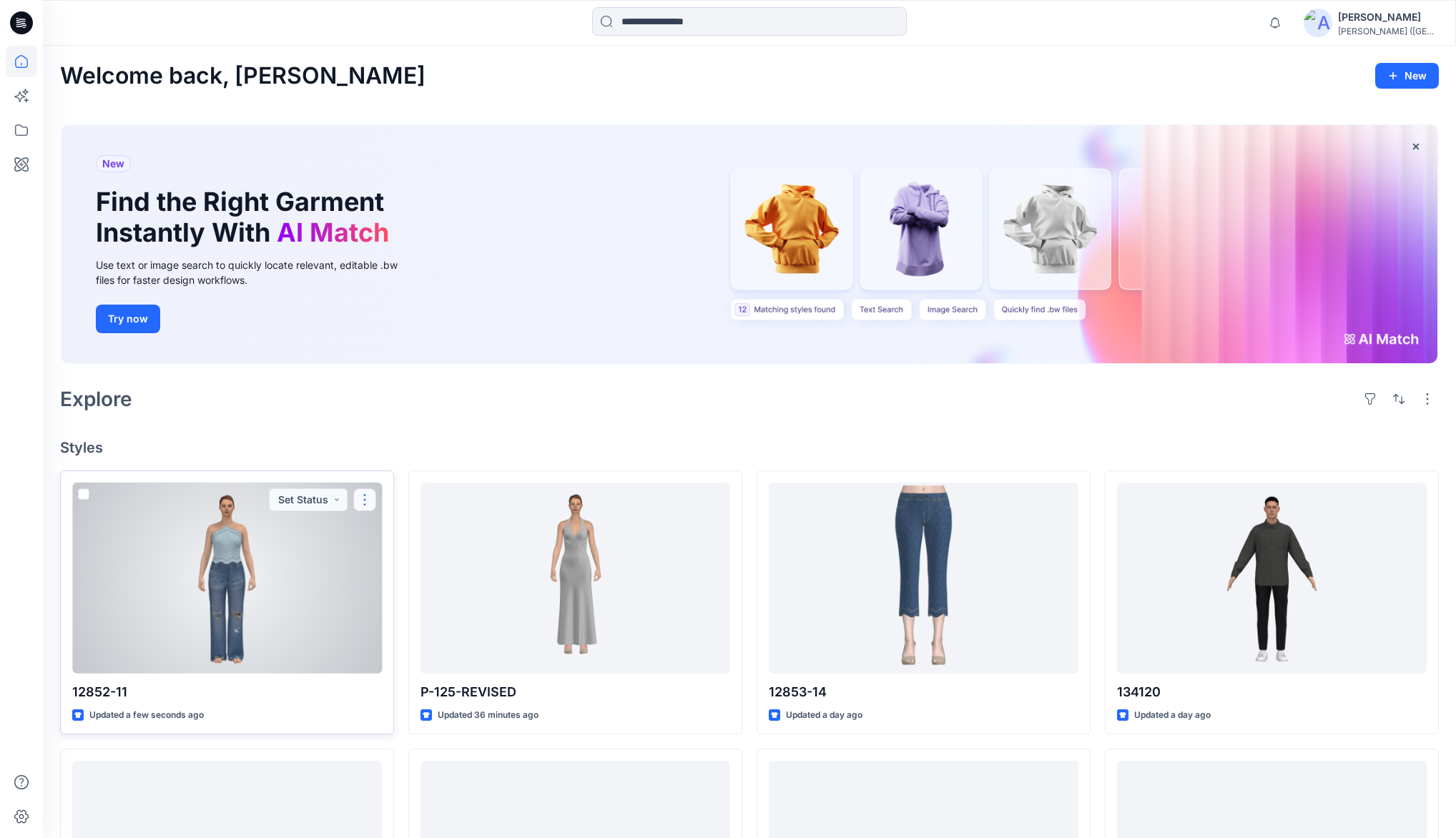
click at [361, 498] on button "button" at bounding box center [364, 500] width 23 height 23
click at [407, 607] on p "Duplicate to..." at bounding box center [414, 613] width 65 height 15
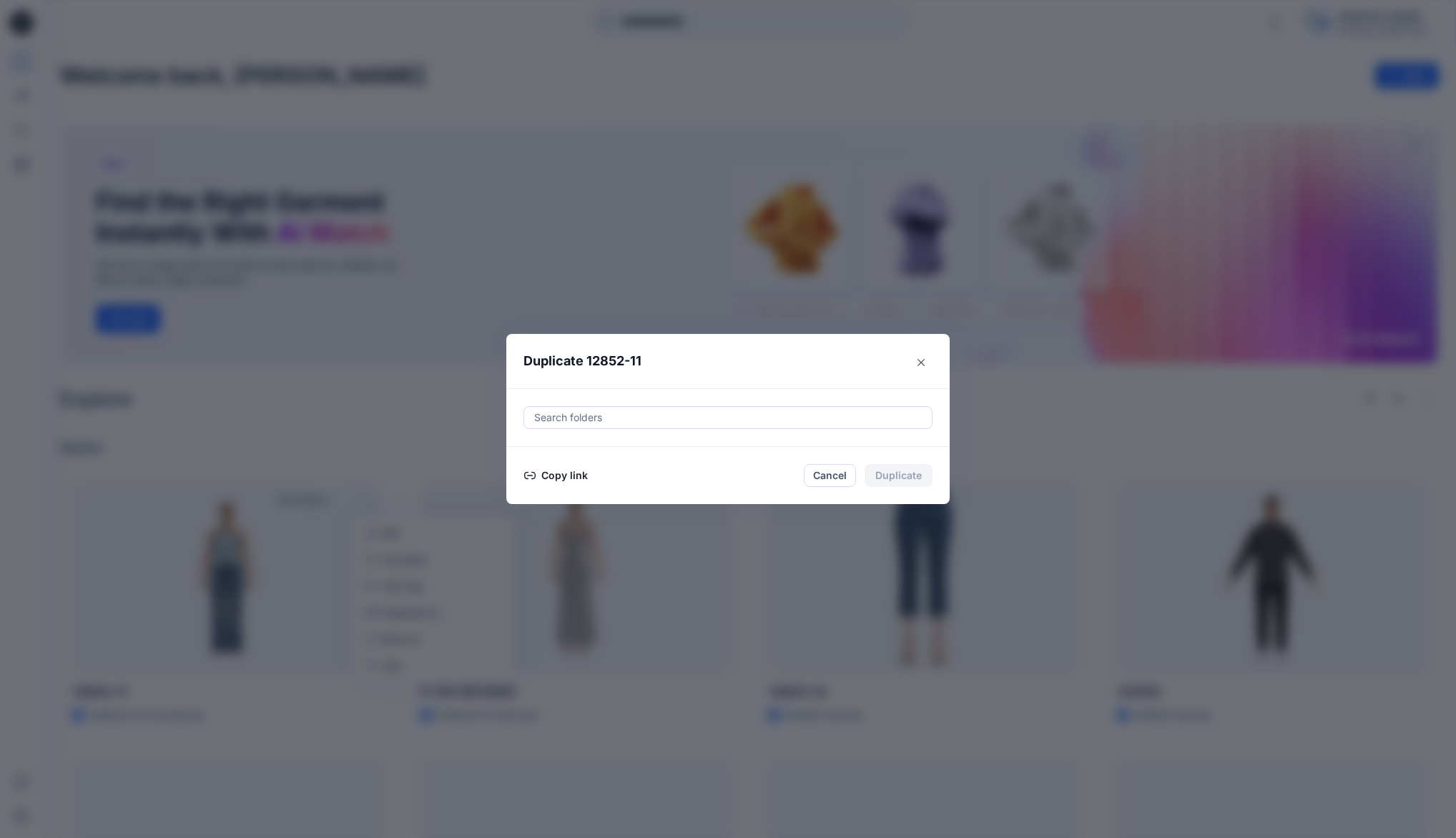
click at [565, 475] on button "Copy link" at bounding box center [555, 475] width 65 height 17
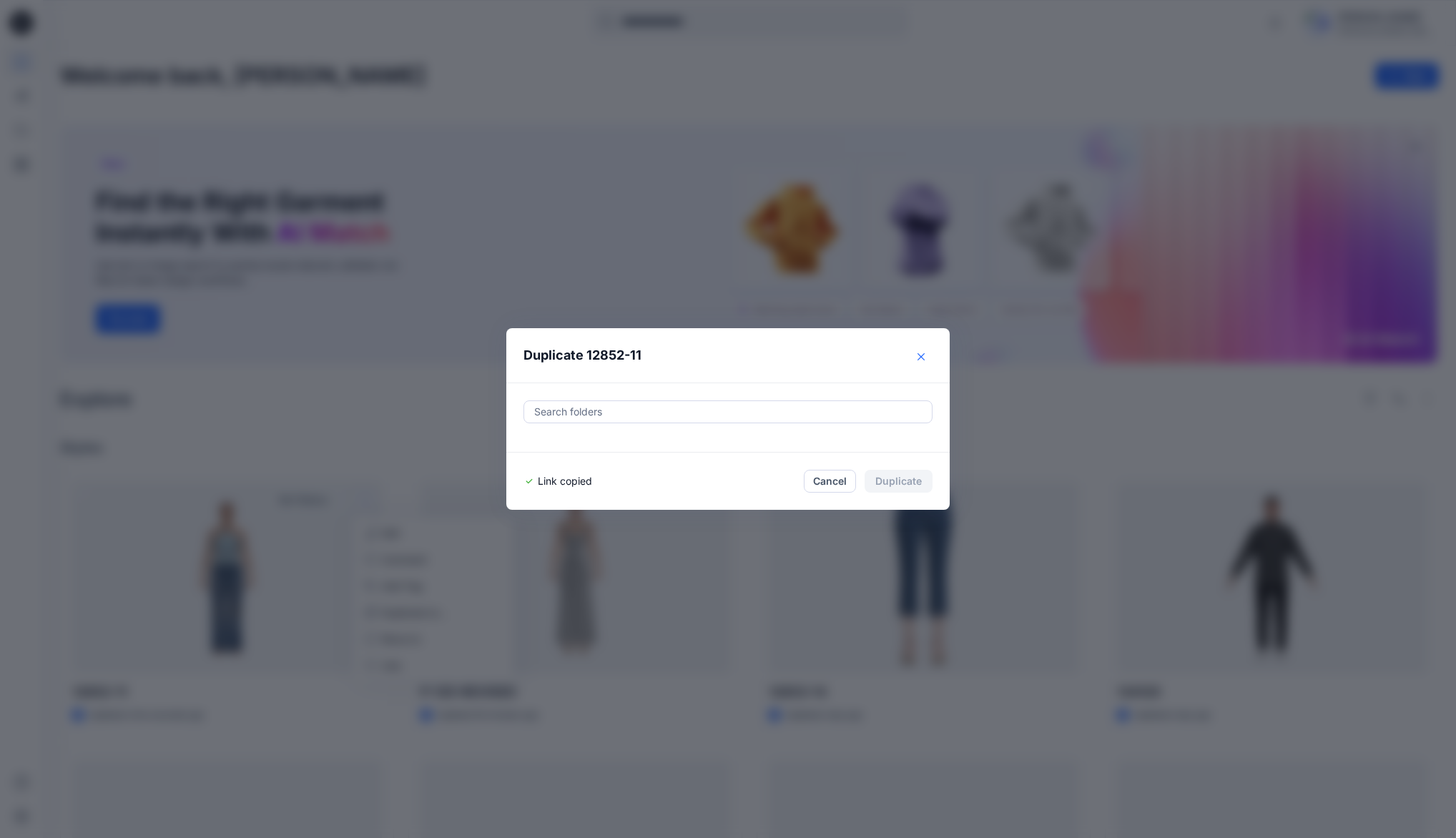
click at [923, 356] on icon "Close" at bounding box center [922, 357] width 8 height 8
